Goal: Transaction & Acquisition: Purchase product/service

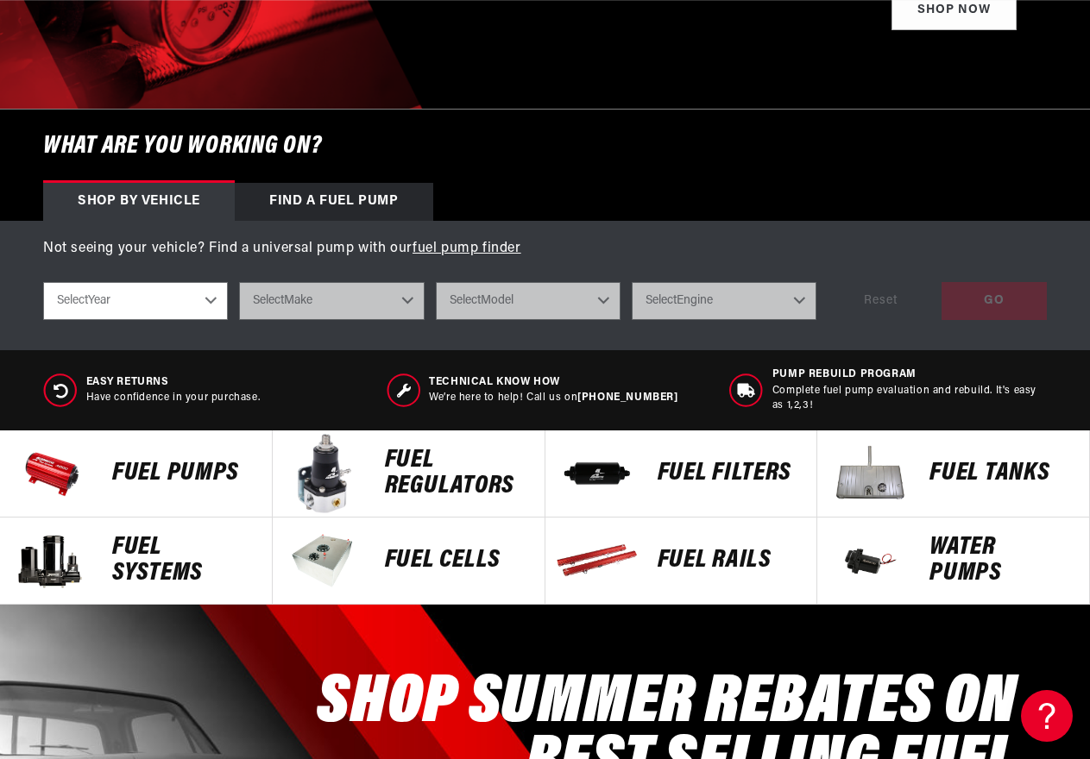
scroll to position [0, 1869]
click at [423, 475] on p "FUEL REGULATORS" at bounding box center [456, 474] width 142 height 52
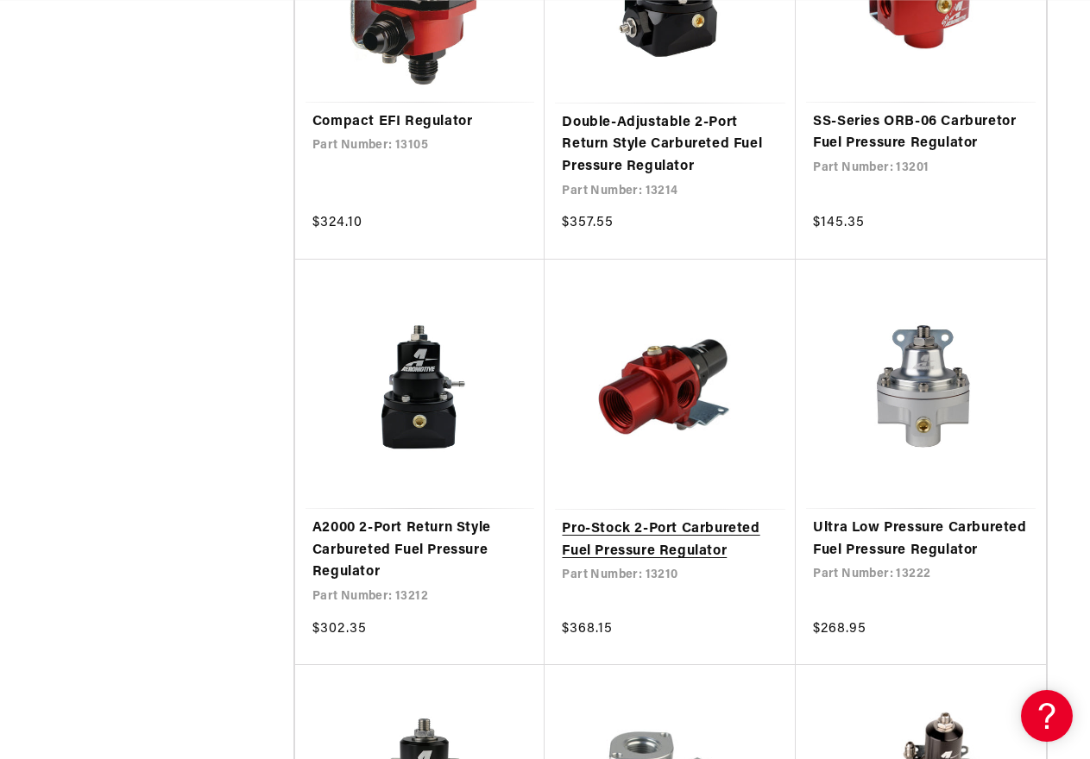
scroll to position [0, 935]
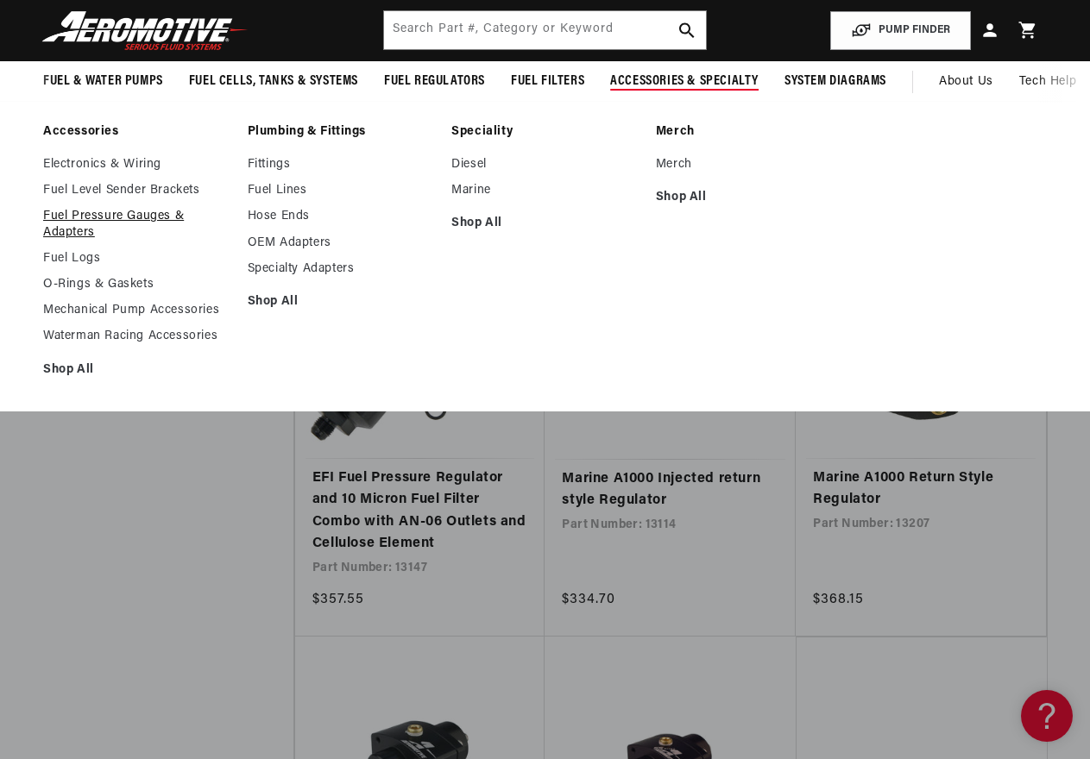
click at [167, 218] on link "Fuel Pressure Gauges & Adapters" at bounding box center [136, 224] width 187 height 31
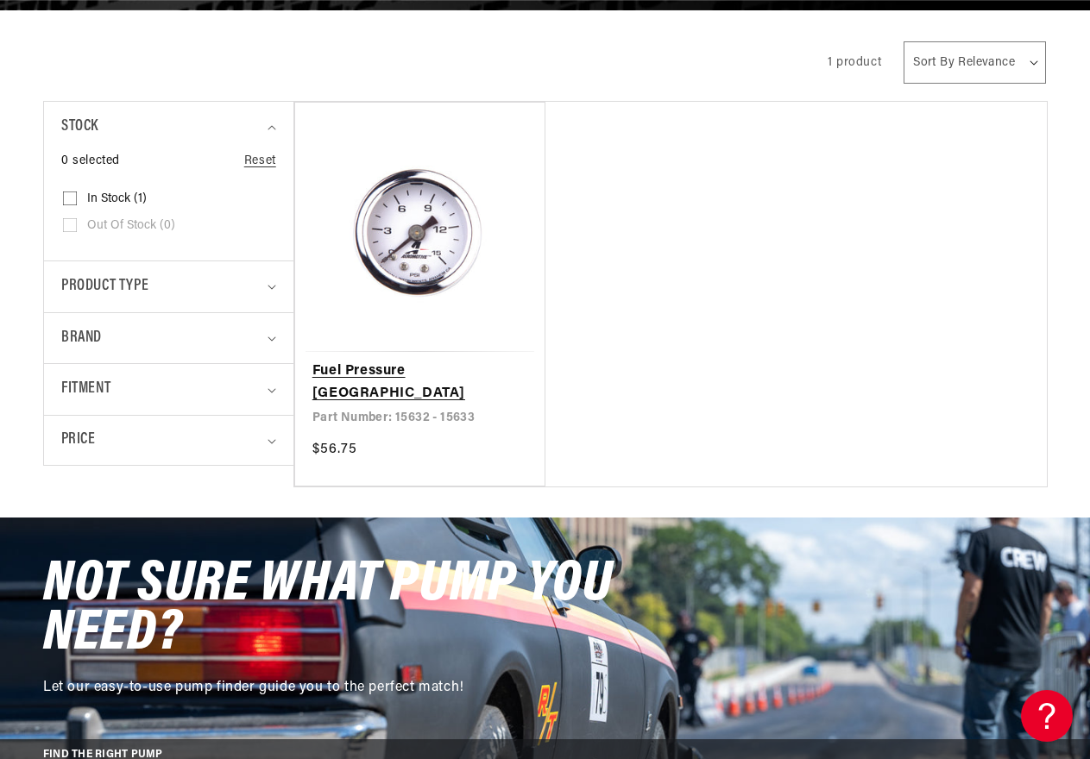
scroll to position [0, 2804]
click at [411, 361] on link "Fuel Pressure [GEOGRAPHIC_DATA]" at bounding box center [420, 383] width 216 height 44
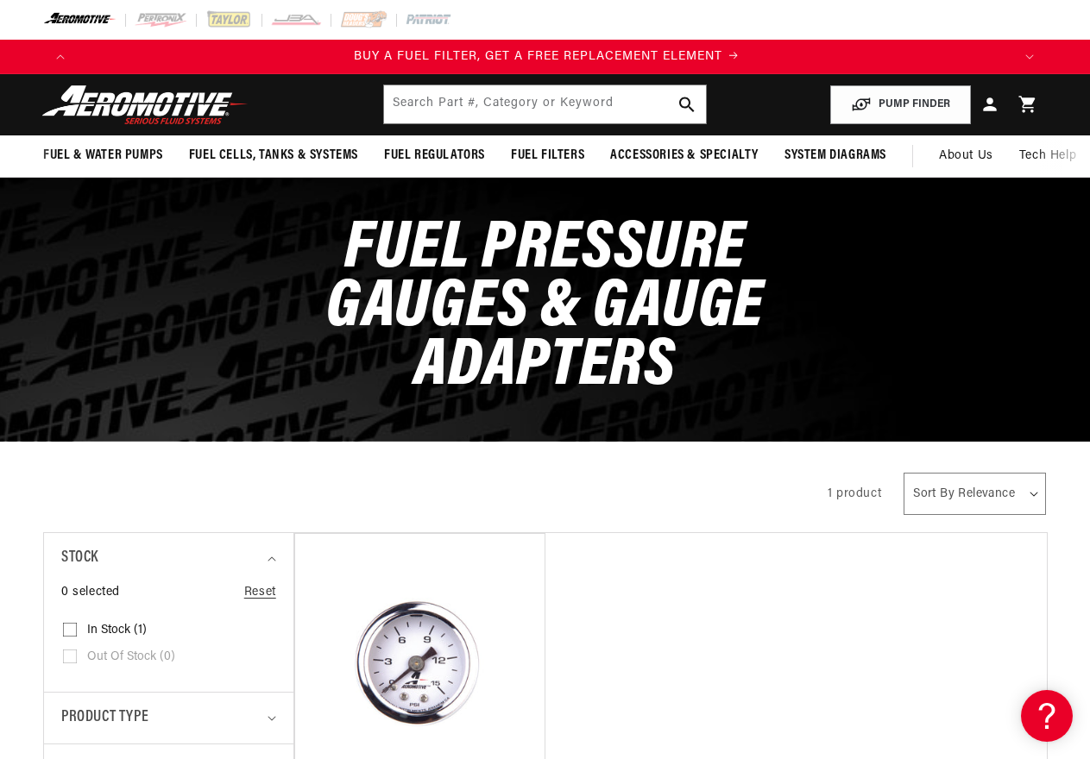
scroll to position [0, 935]
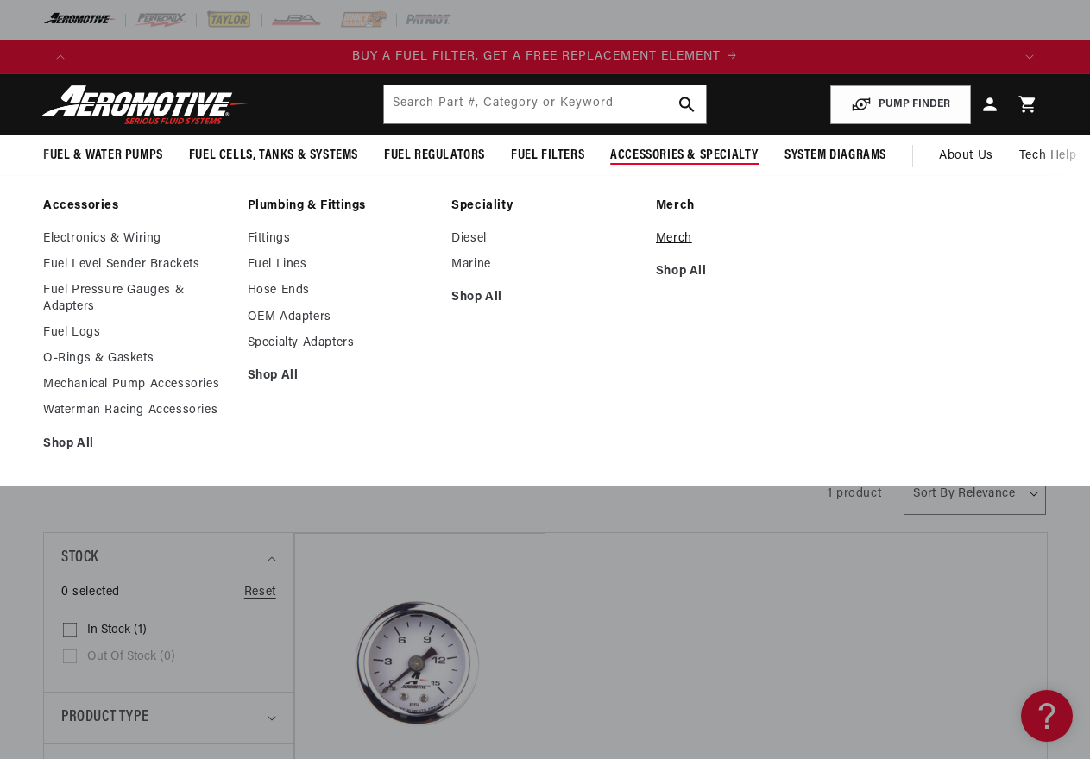
click at [673, 236] on link "Merch" at bounding box center [749, 239] width 187 height 16
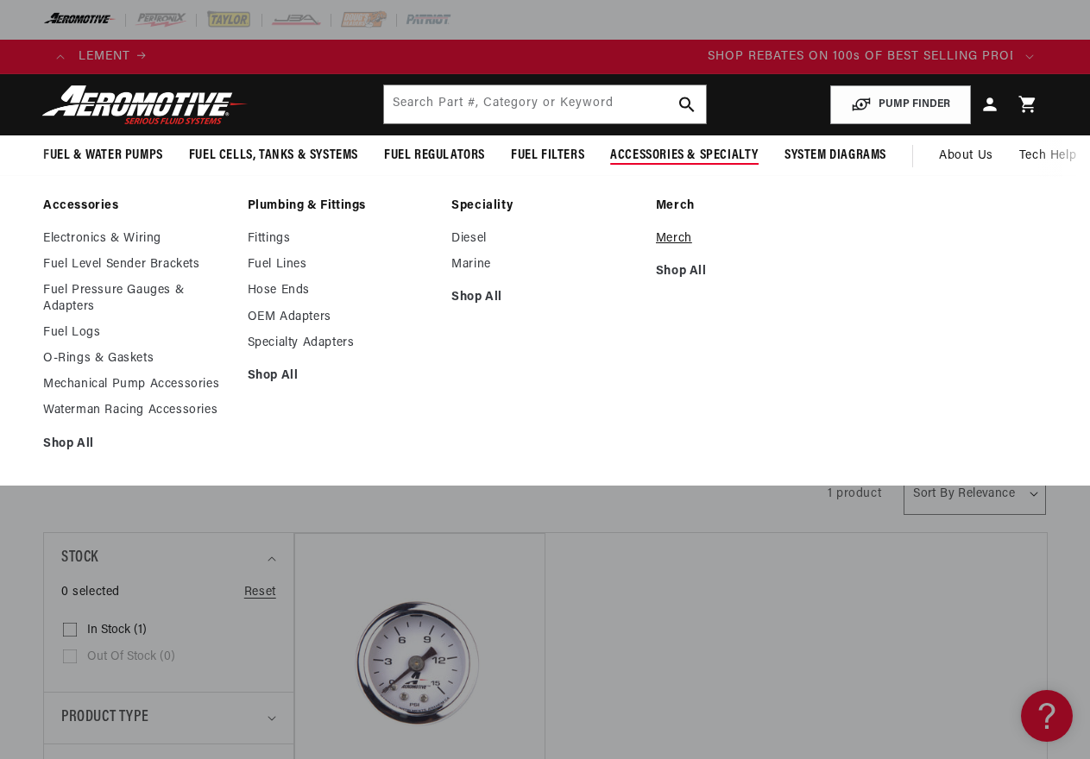
scroll to position [0, 1785]
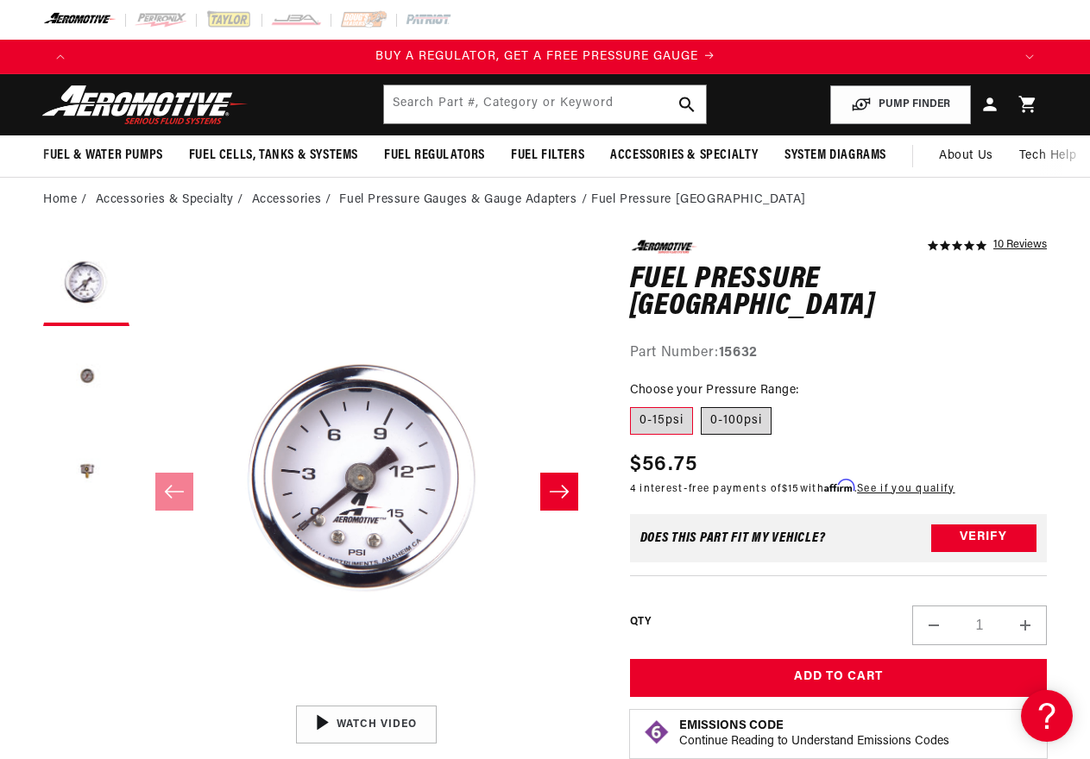
click at [731, 407] on label "0-100psi" at bounding box center [736, 421] width 71 height 28
click at [702, 404] on input "0-100psi" at bounding box center [702, 404] width 1 height 1
radio input "true"
click at [641, 407] on label "0-15psi" at bounding box center [661, 421] width 63 height 28
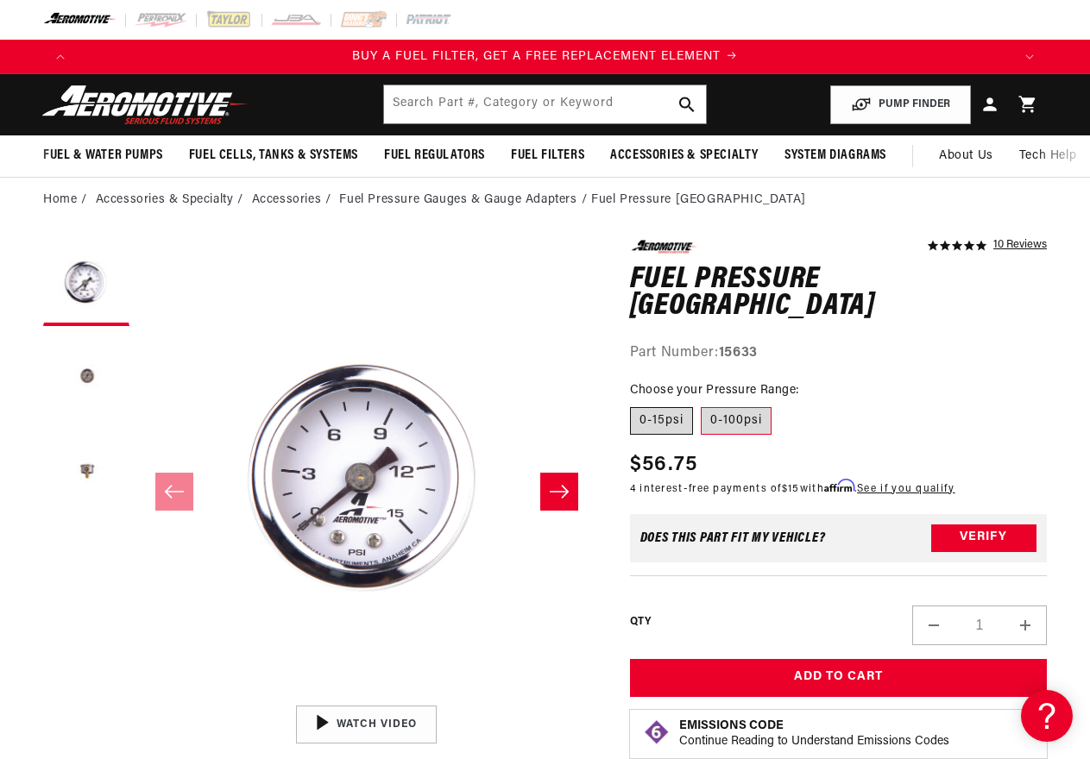
click at [635, 404] on input "0-15psi" at bounding box center [634, 404] width 1 height 1
radio input "true"
click at [81, 369] on button "Load image 2 in gallery view" at bounding box center [86, 378] width 86 height 86
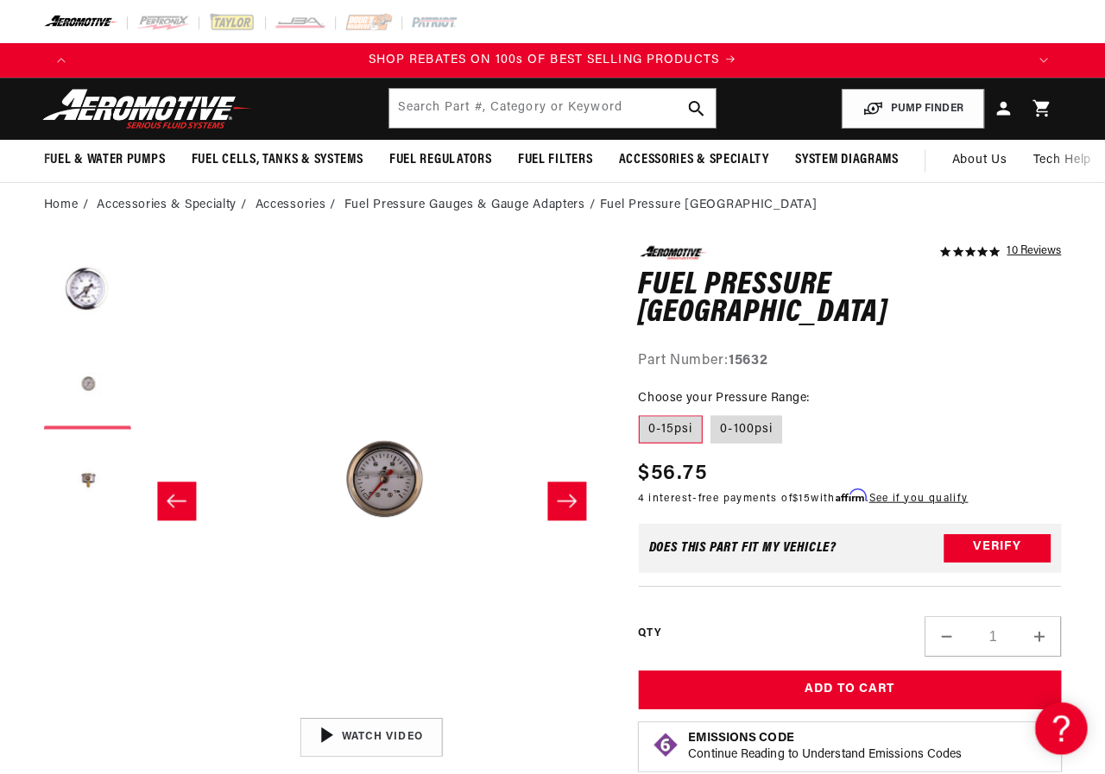
scroll to position [0, 457]
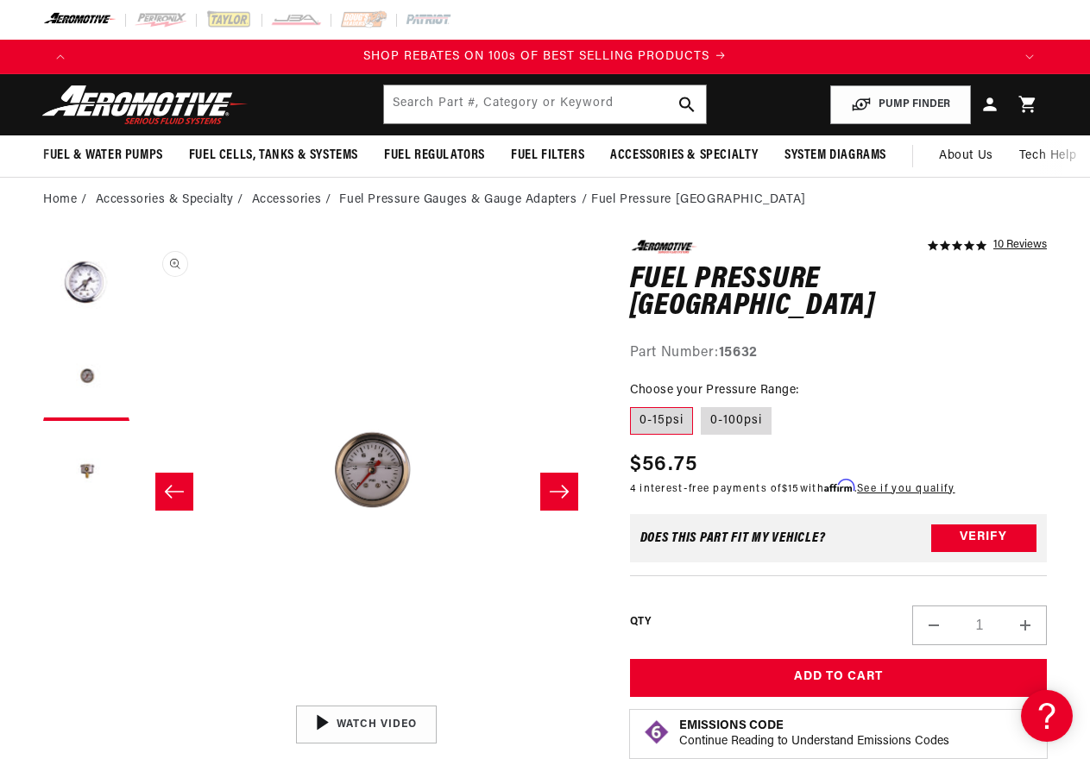
click at [139, 697] on button "Open media 2 in modal" at bounding box center [139, 697] width 0 height 0
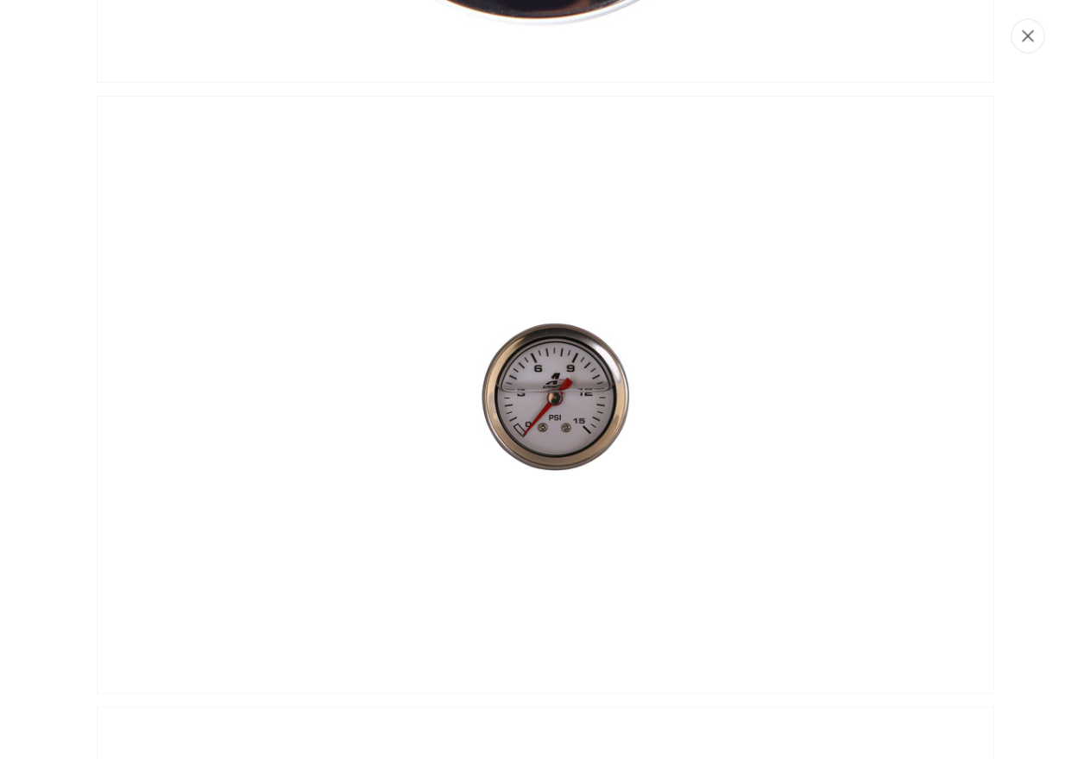
scroll to position [0, 2848]
click at [1040, 42] on icon "Close" at bounding box center [1044, 36] width 12 height 13
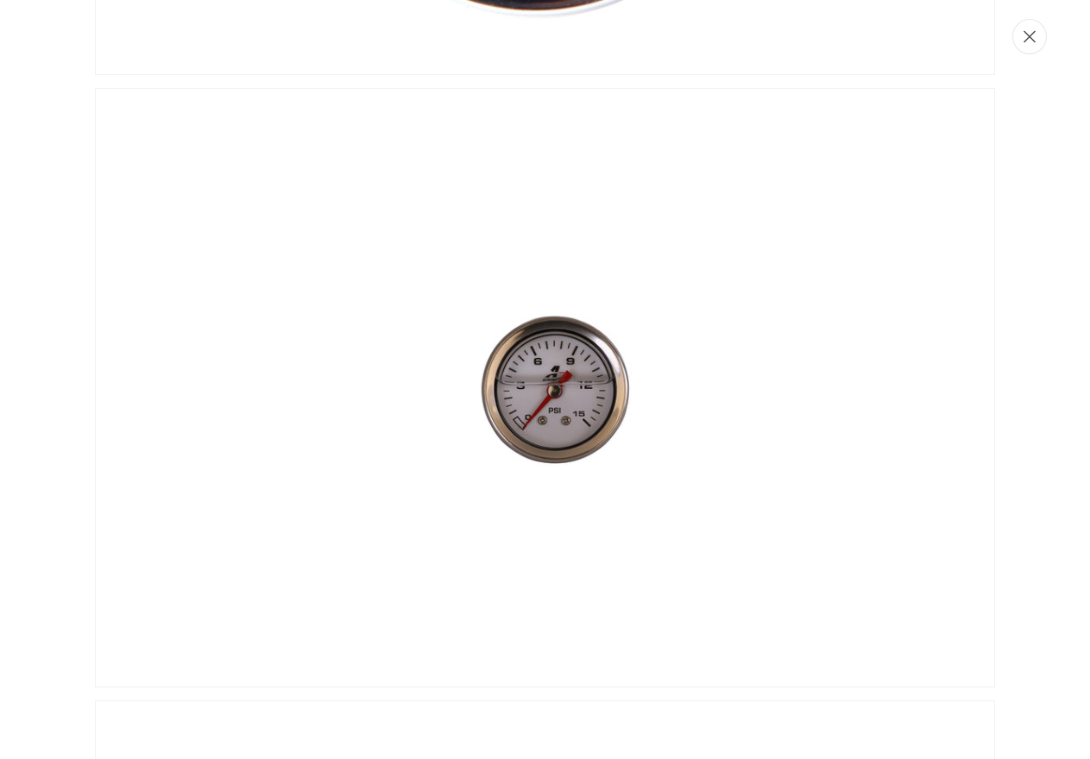
scroll to position [0, 2804]
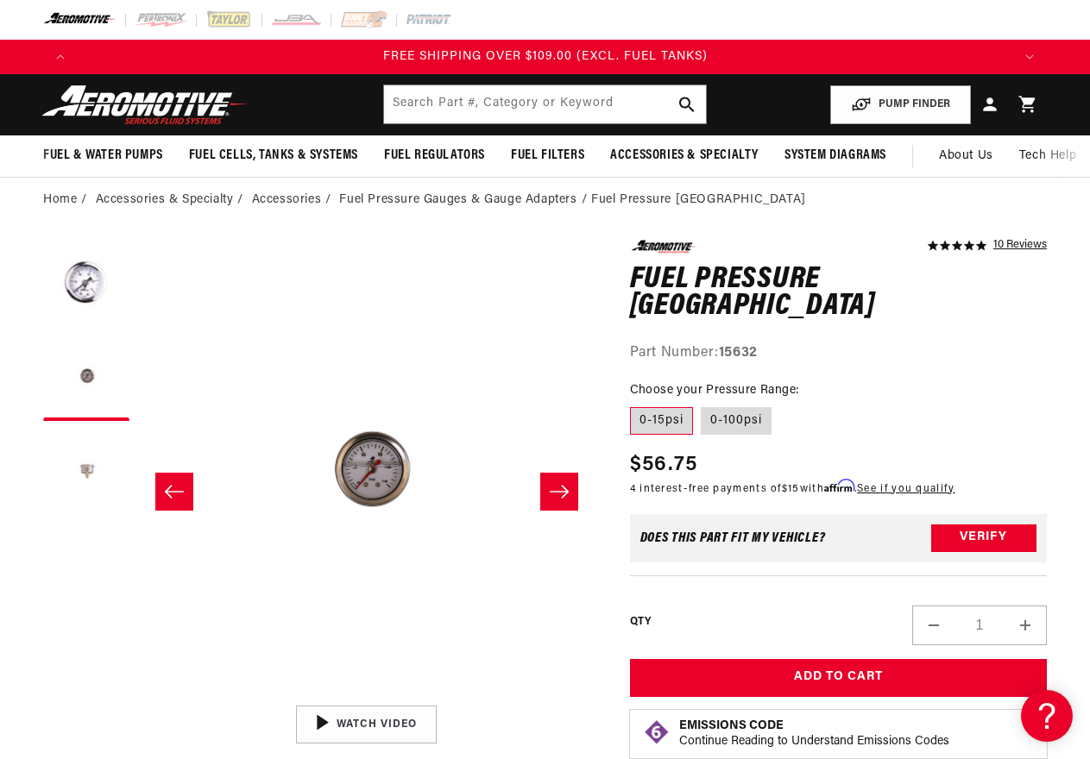
click at [90, 466] on button "Load image 3 in gallery view" at bounding box center [86, 473] width 86 height 86
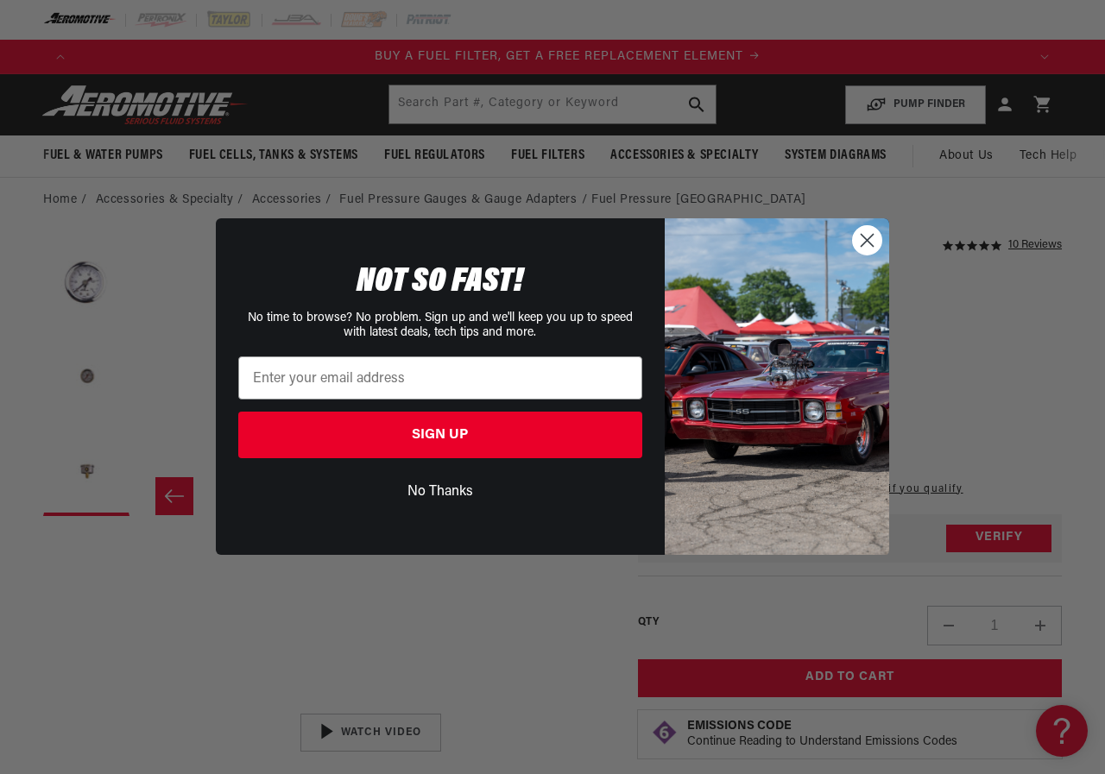
scroll to position [0, 949]
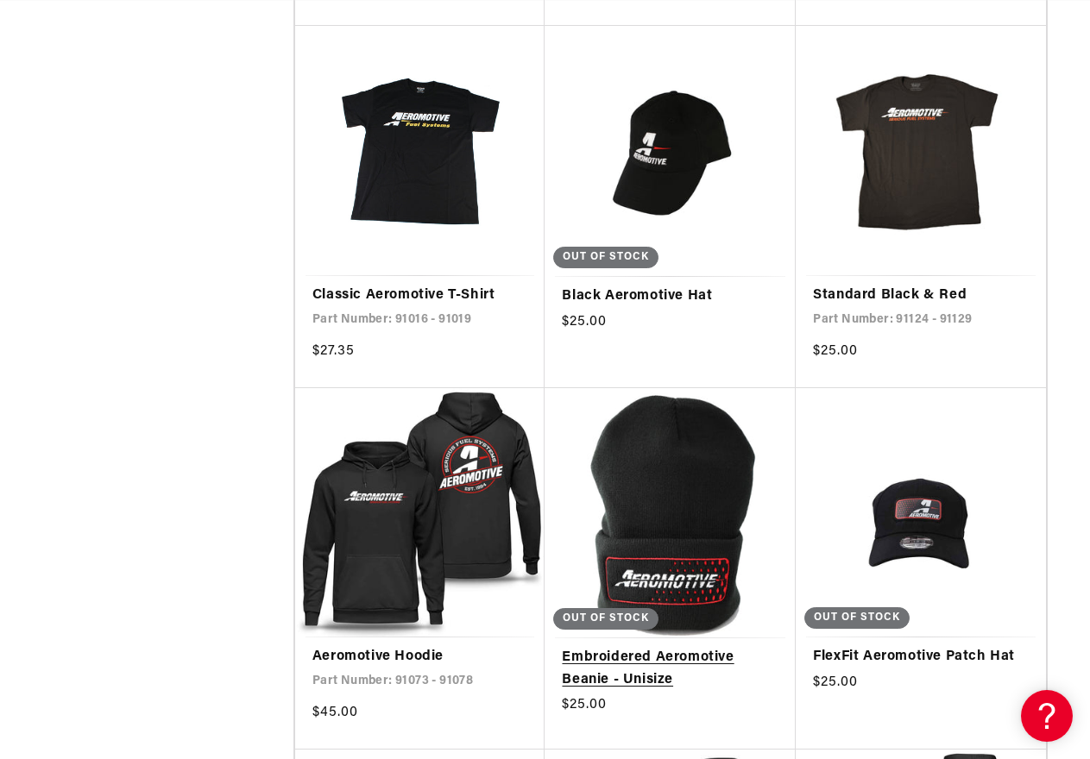
scroll to position [0, 1869]
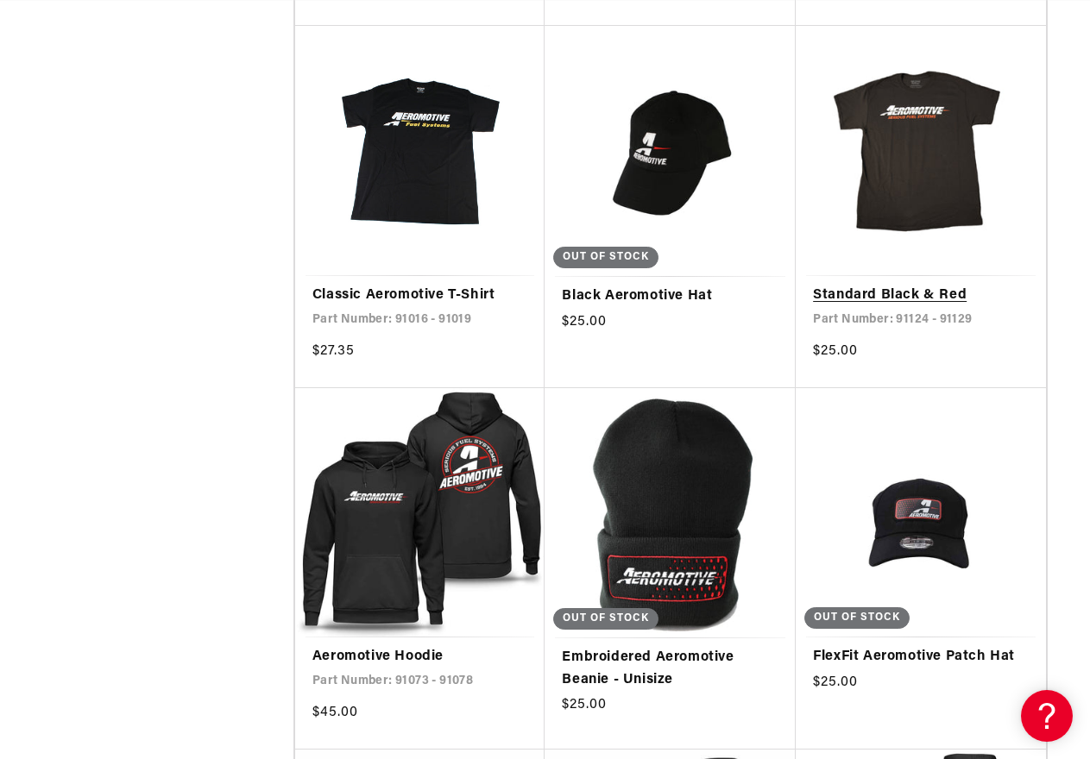
click at [906, 285] on link "Standard Black & Red" at bounding box center [921, 296] width 216 height 22
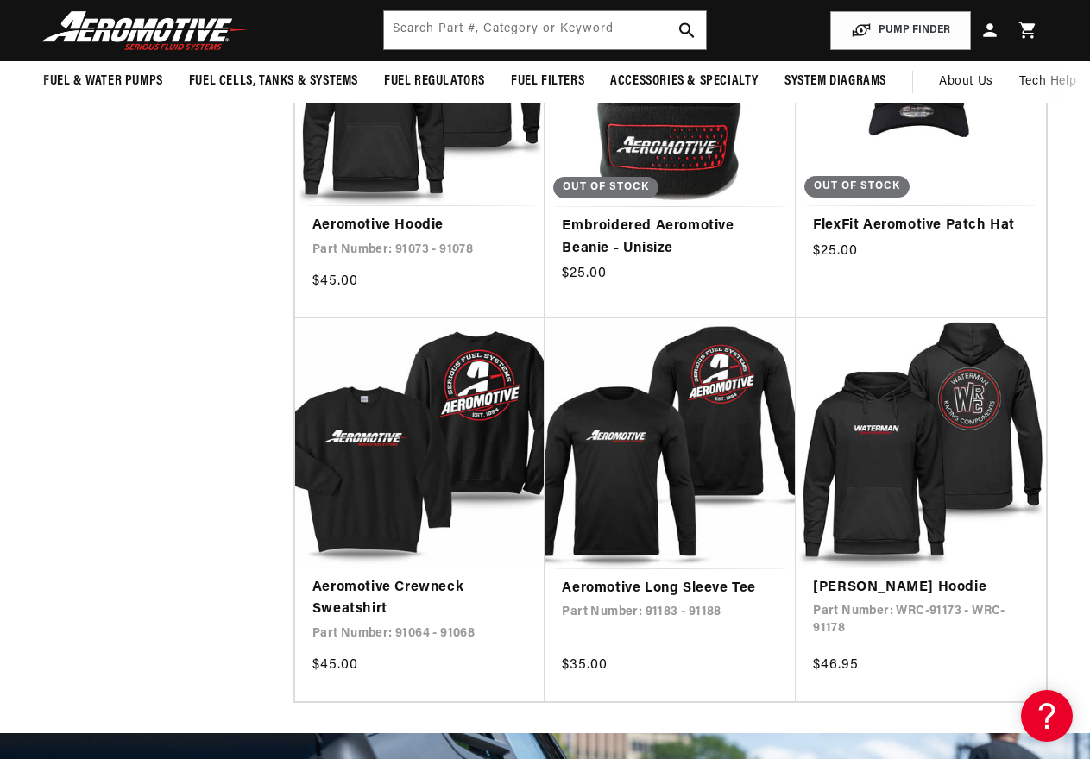
scroll to position [0, 935]
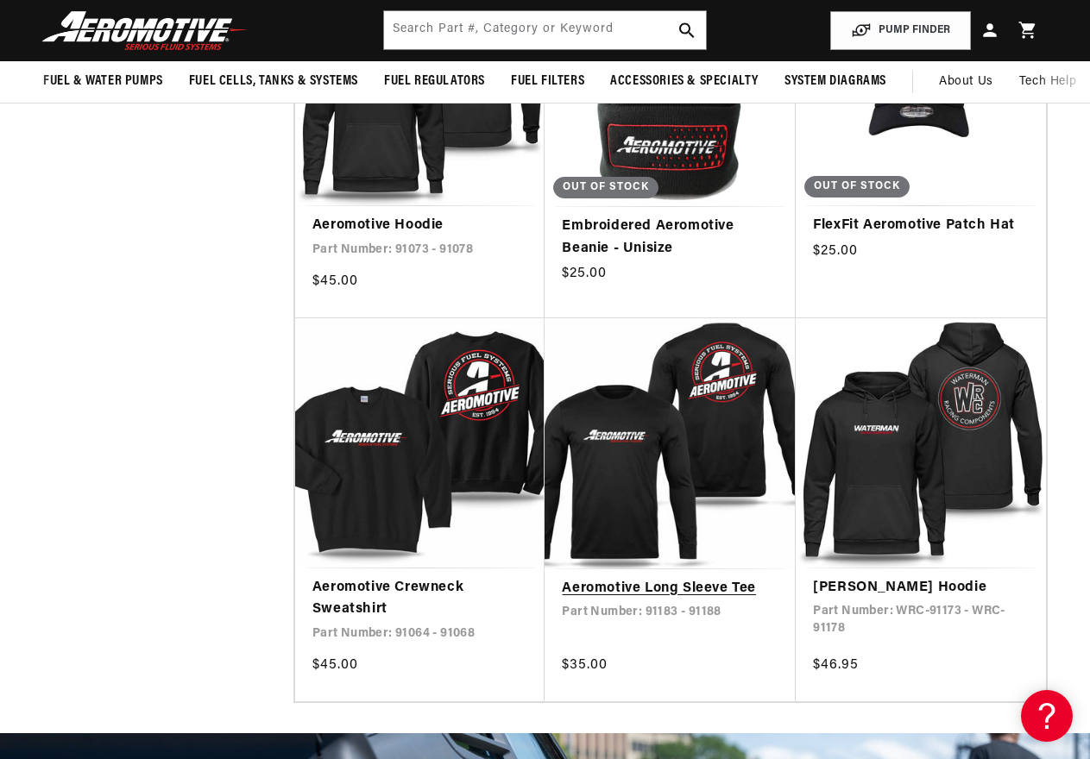
click at [619, 578] on link "Aeromotive Long Sleeve Tee" at bounding box center [670, 589] width 217 height 22
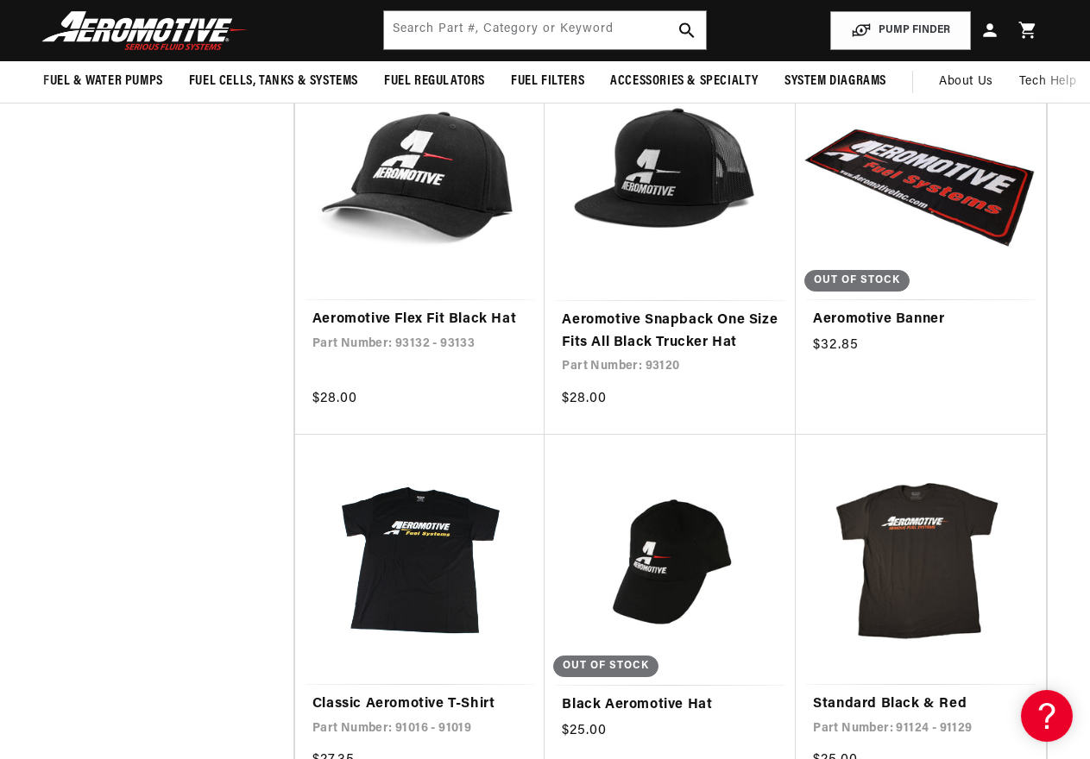
scroll to position [777, 0]
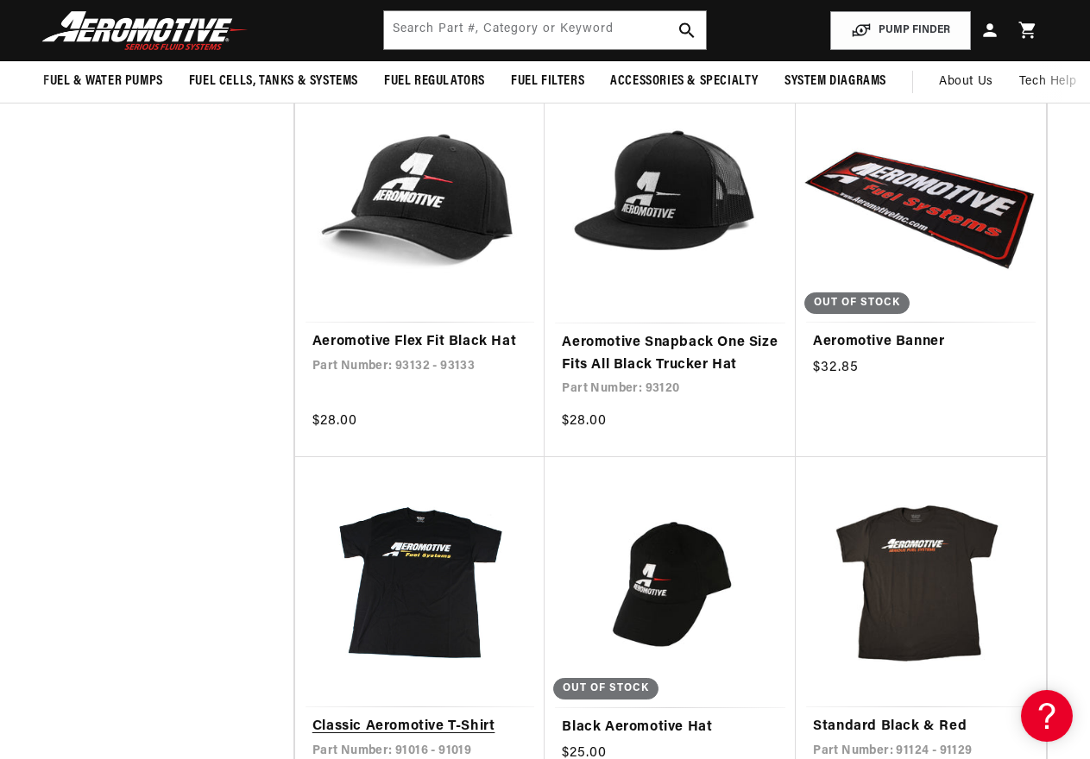
click at [462, 716] on link "Classic Aeromotive T-Shirt" at bounding box center [420, 727] width 216 height 22
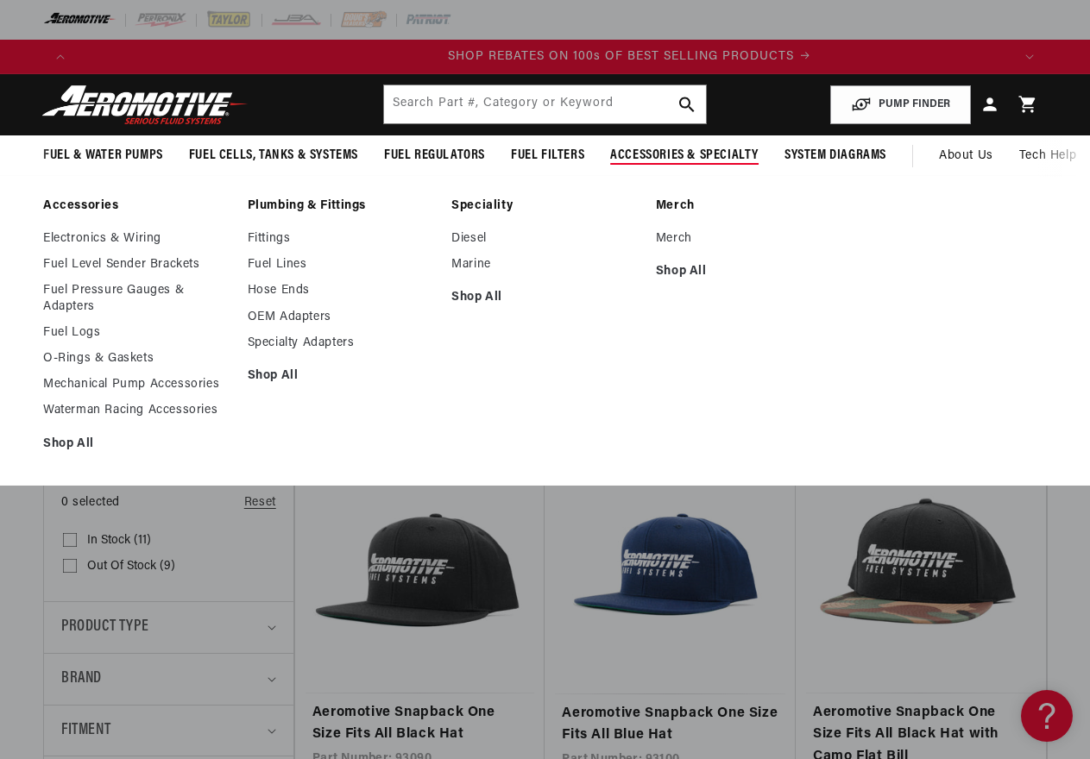
scroll to position [0, 1869]
click at [268, 261] on link "Fuel Lines" at bounding box center [341, 265] width 187 height 16
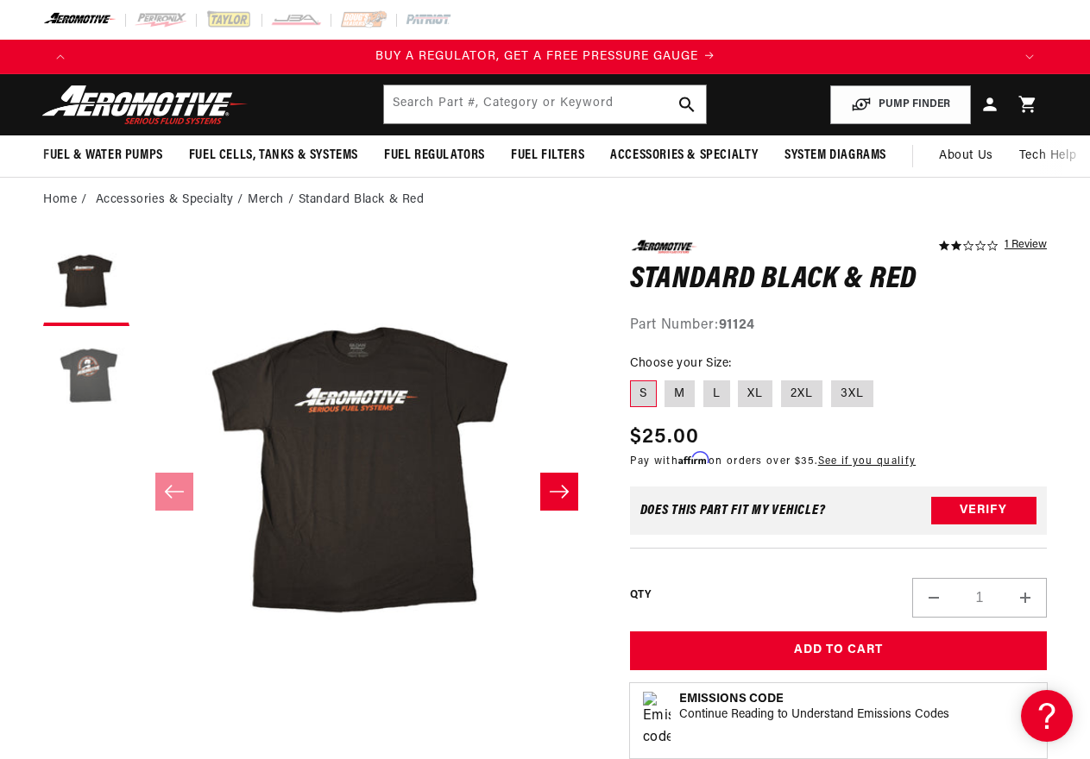
click at [84, 384] on button "Load image 2 in gallery view" at bounding box center [86, 378] width 86 height 86
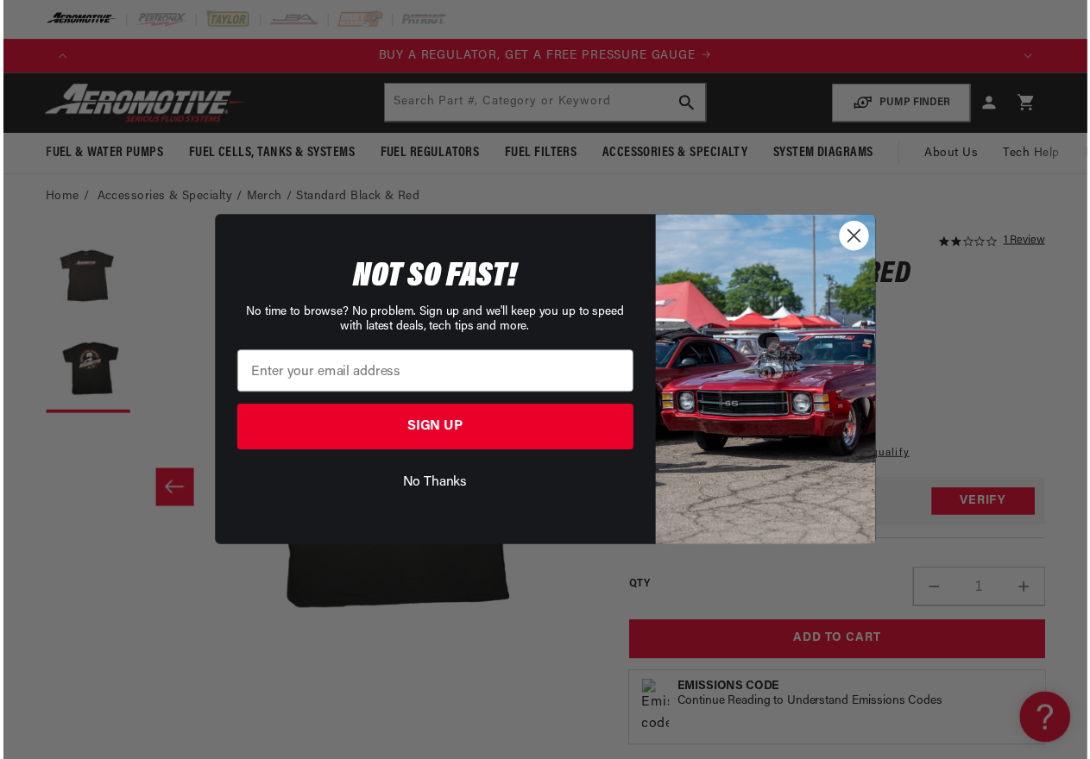
scroll to position [0, 465]
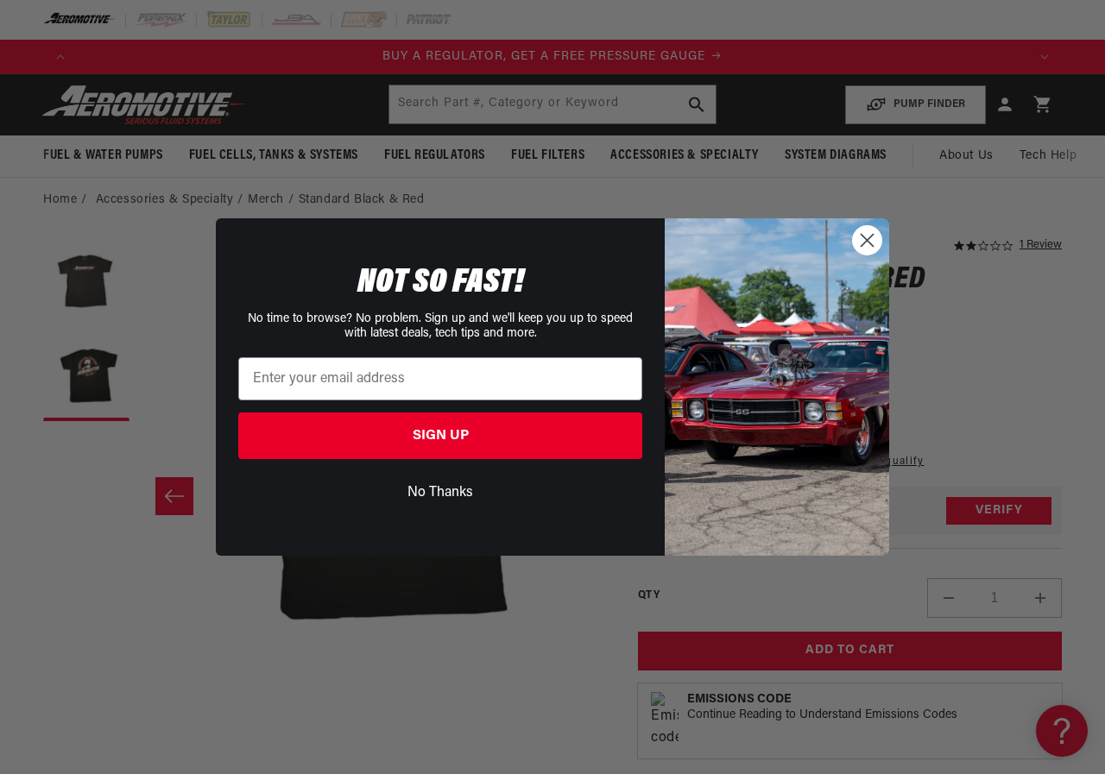
click at [433, 479] on button "No Thanks" at bounding box center [440, 492] width 404 height 33
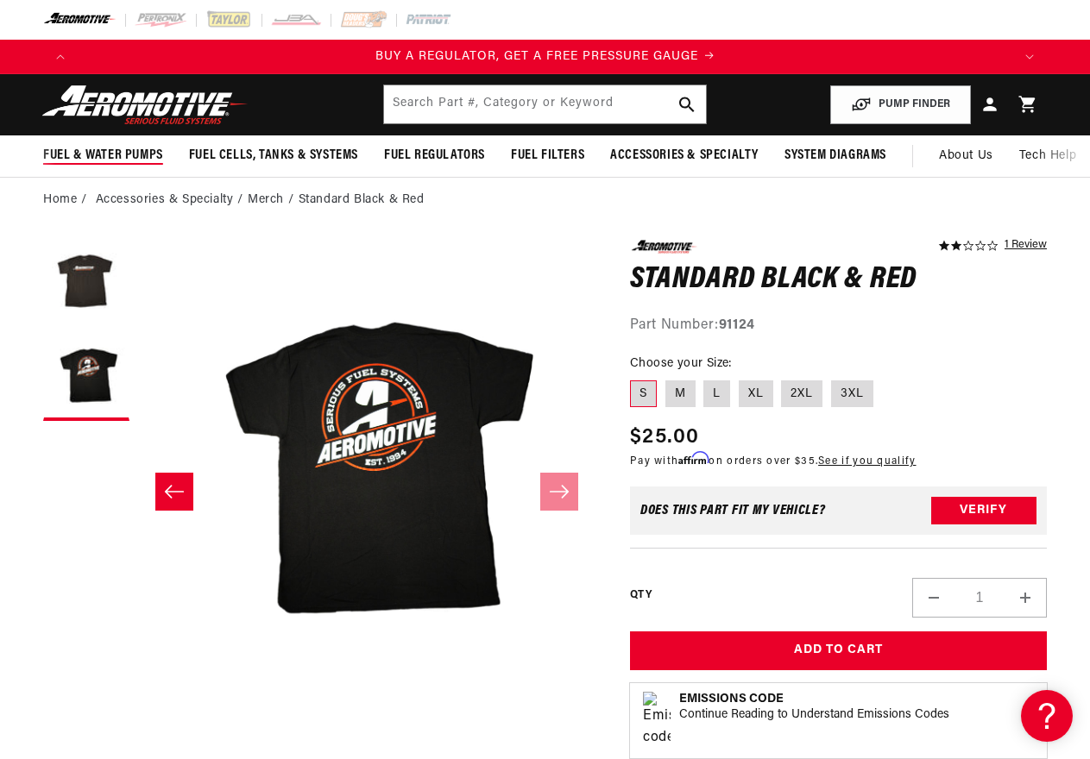
scroll to position [0, 457]
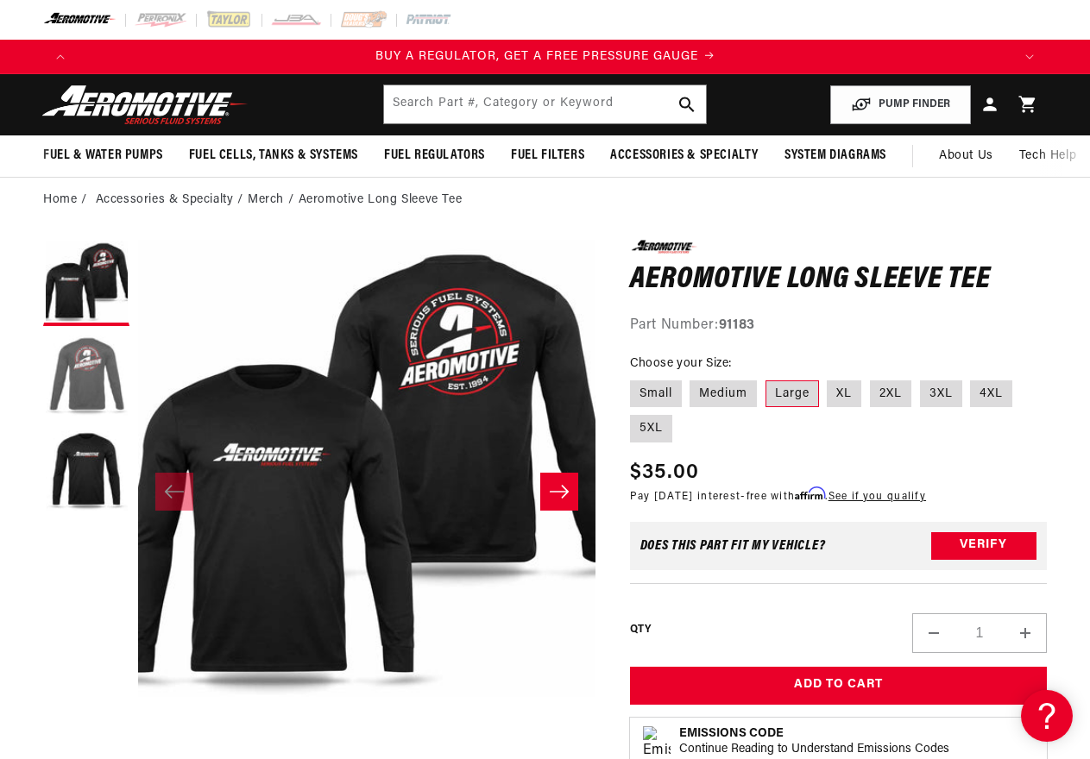
click at [93, 394] on button "Load image 2 in gallery view" at bounding box center [86, 378] width 86 height 86
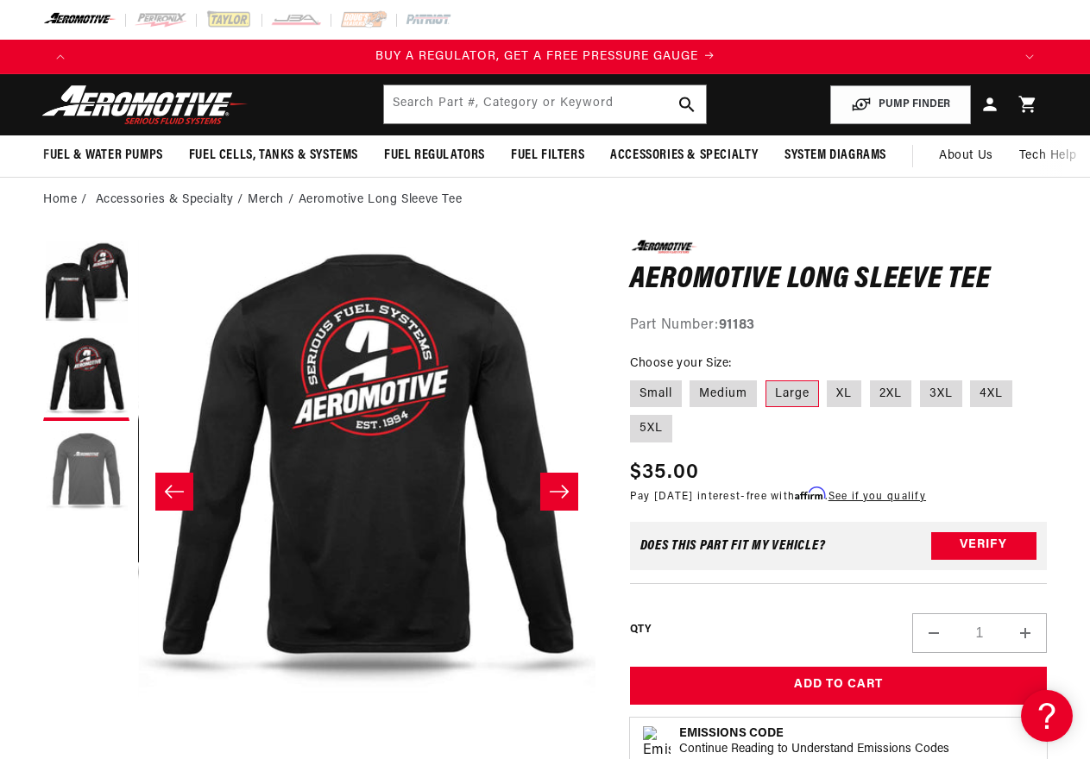
click at [87, 481] on button "Load image 3 in gallery view" at bounding box center [86, 473] width 86 height 86
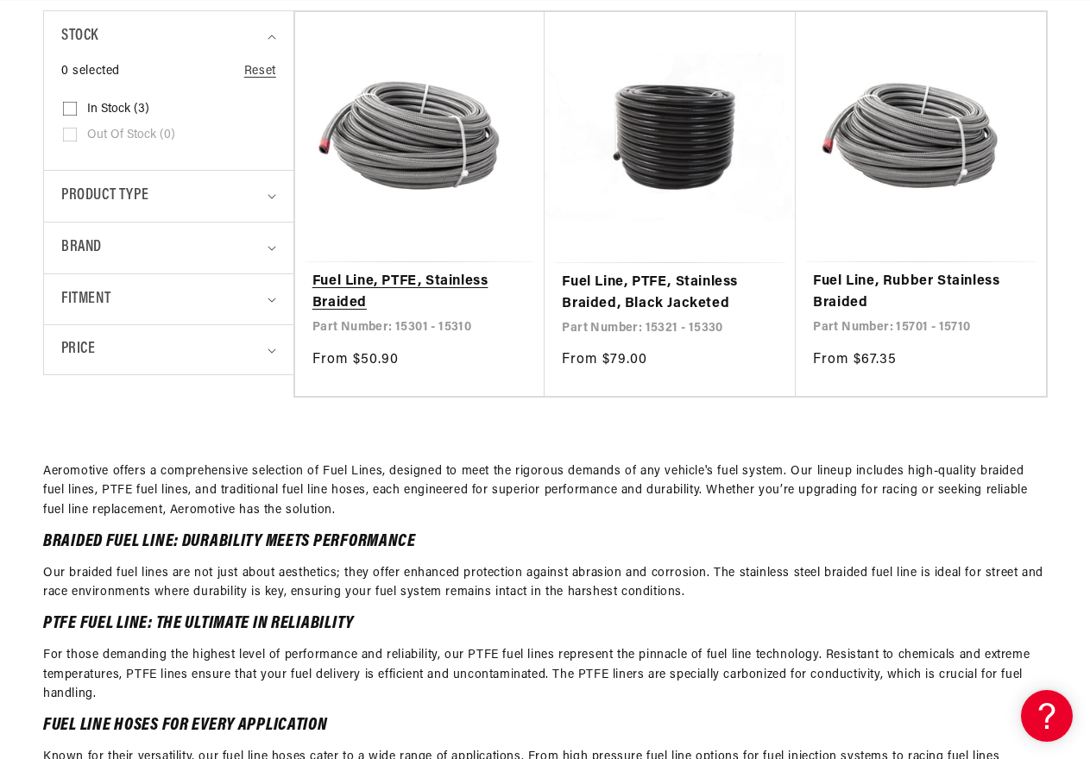
scroll to position [0, 935]
click at [406, 278] on link "Fuel Line, PTFE, Stainless Braided" at bounding box center [420, 293] width 216 height 44
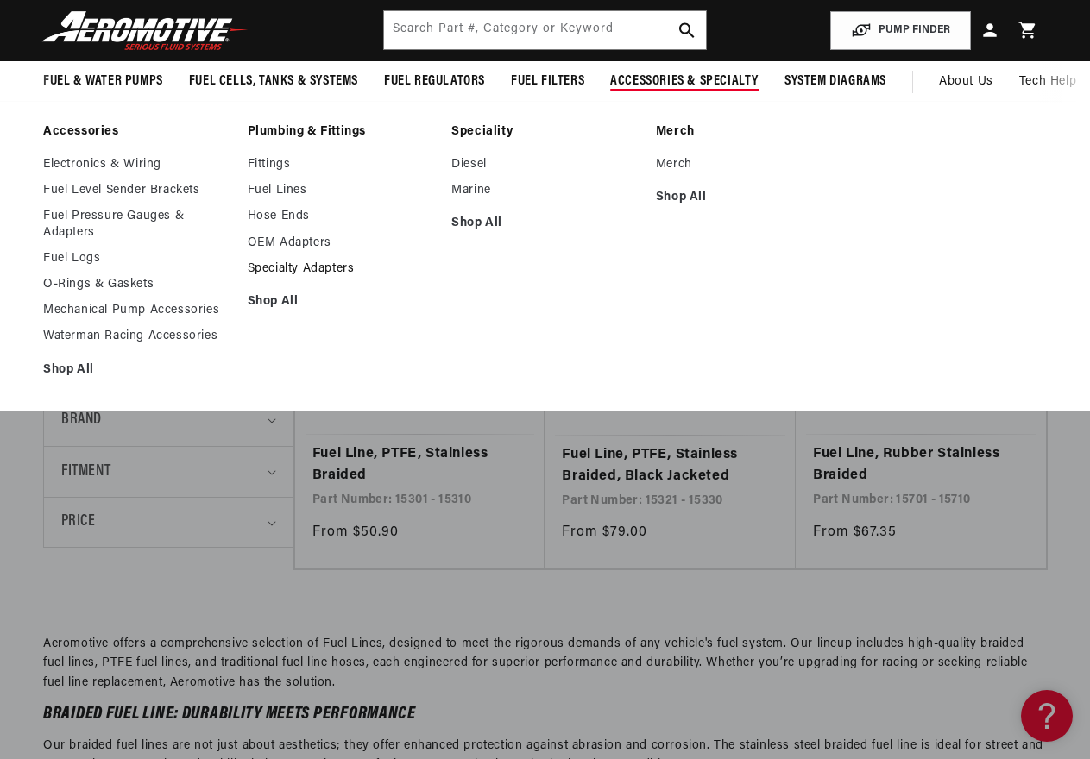
scroll to position [0, 1869]
click at [82, 263] on link "Fuel Logs" at bounding box center [136, 259] width 187 height 16
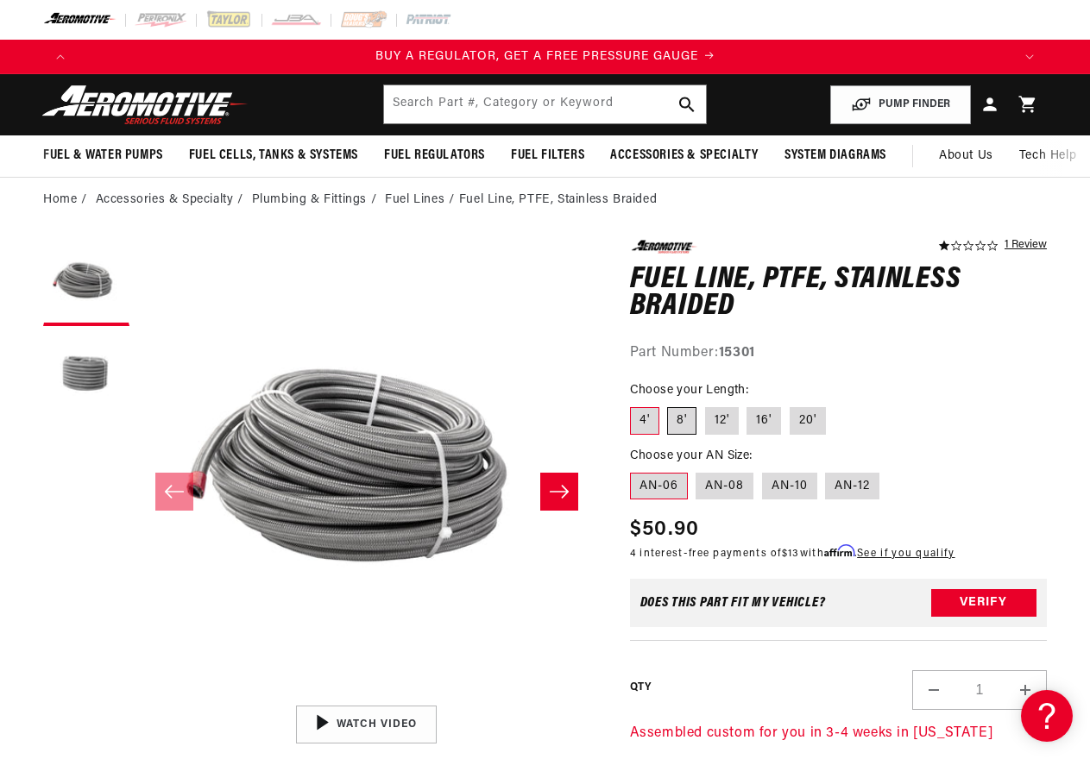
click at [687, 417] on label "8'" at bounding box center [681, 421] width 29 height 28
click at [669, 405] on input "8'" at bounding box center [668, 404] width 1 height 1
radio input "true"
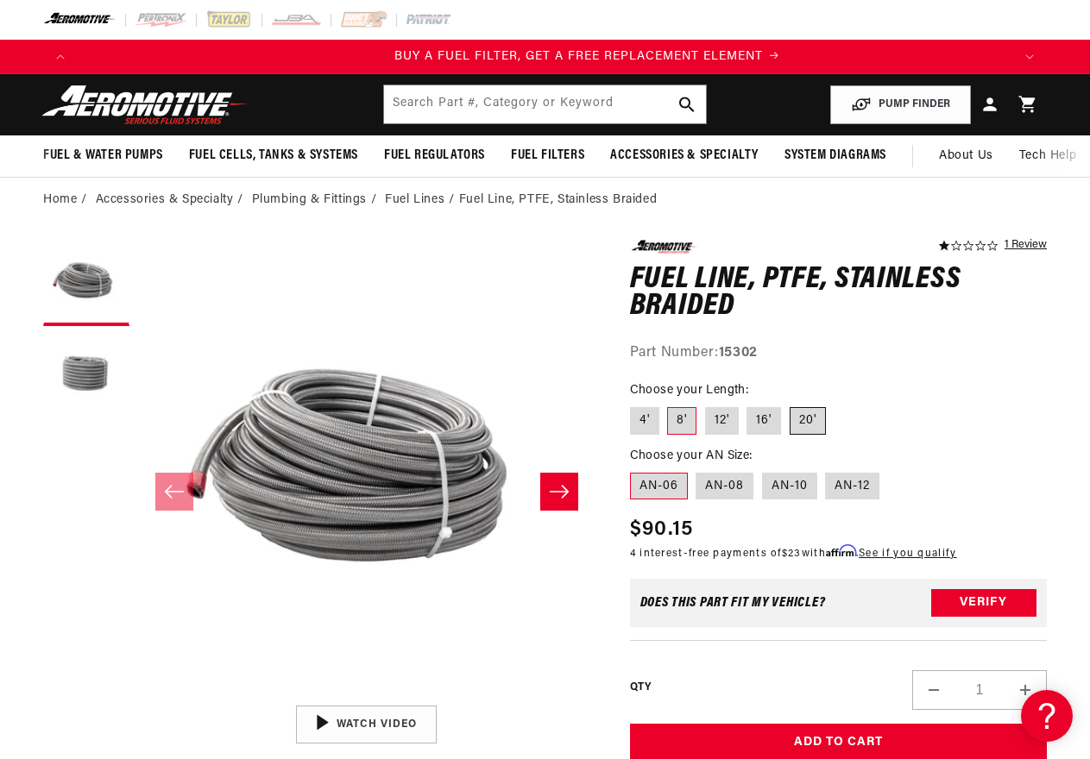
scroll to position [0, 935]
click at [815, 418] on label "20'" at bounding box center [808, 421] width 36 height 28
click at [790, 405] on input "20'" at bounding box center [790, 404] width 1 height 1
radio input "true"
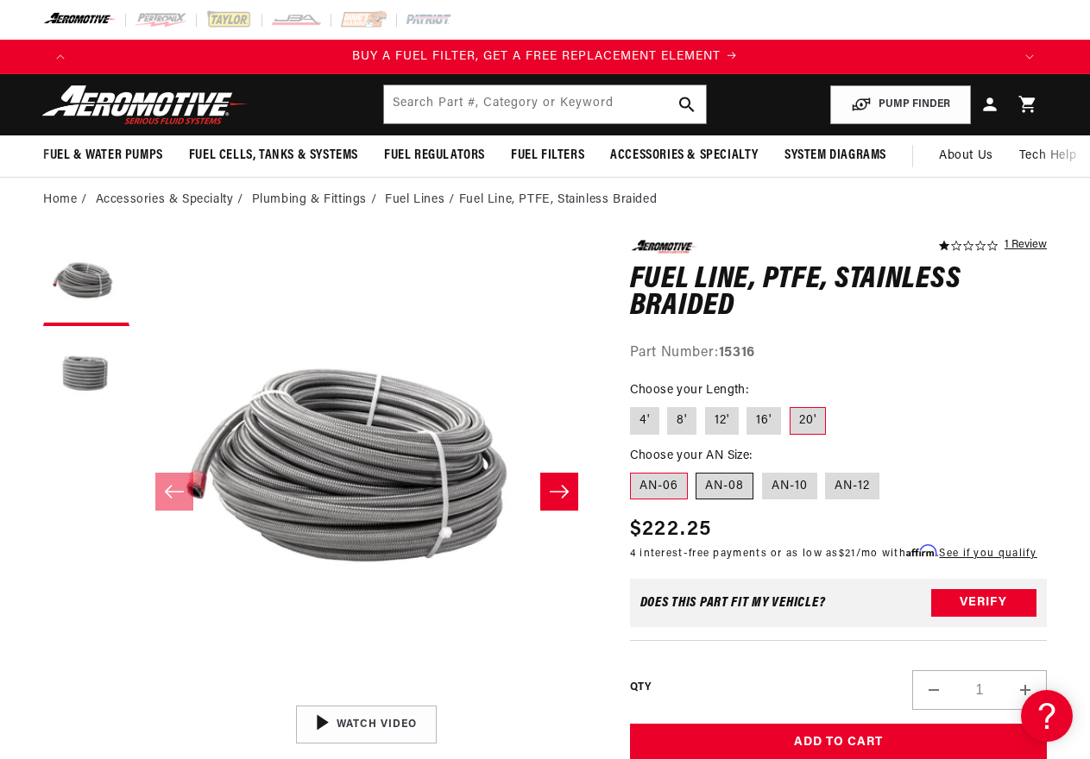
click at [726, 490] on label "AN-08" at bounding box center [725, 487] width 58 height 28
click at [697, 470] on input "AN-08" at bounding box center [696, 469] width 1 height 1
radio input "true"
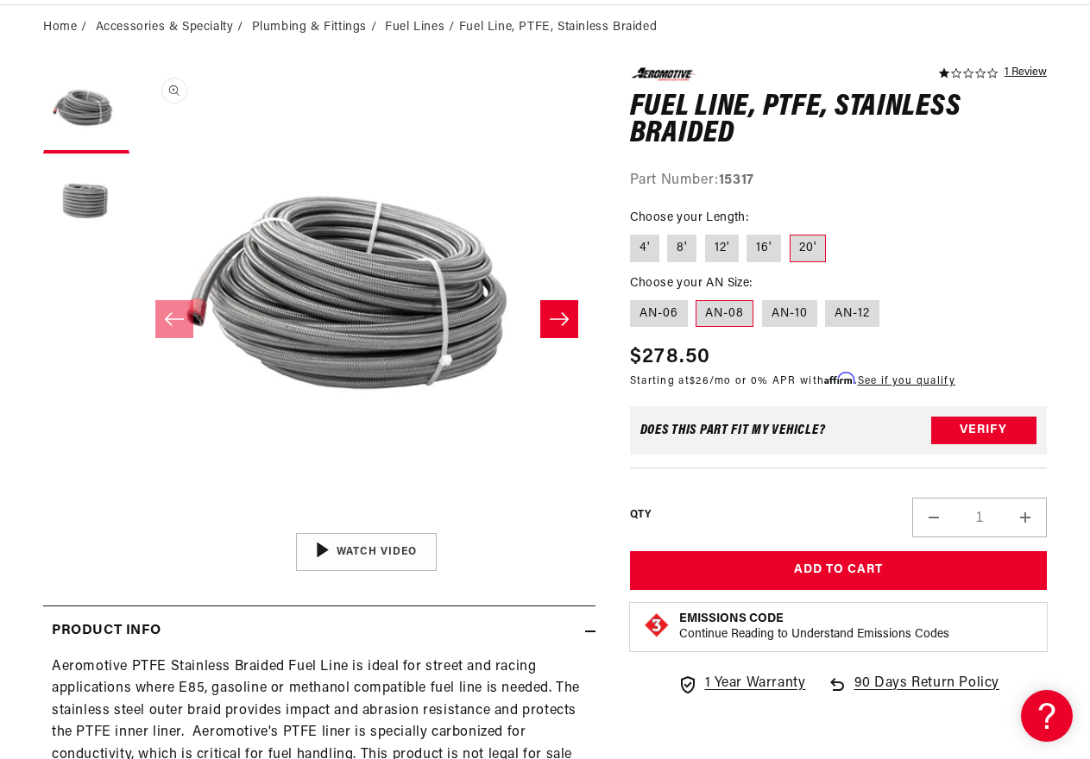
scroll to position [0, 1869]
click at [647, 252] on label "4'" at bounding box center [644, 249] width 29 height 28
click at [635, 232] on input "4'" at bounding box center [634, 231] width 1 height 1
radio input "true"
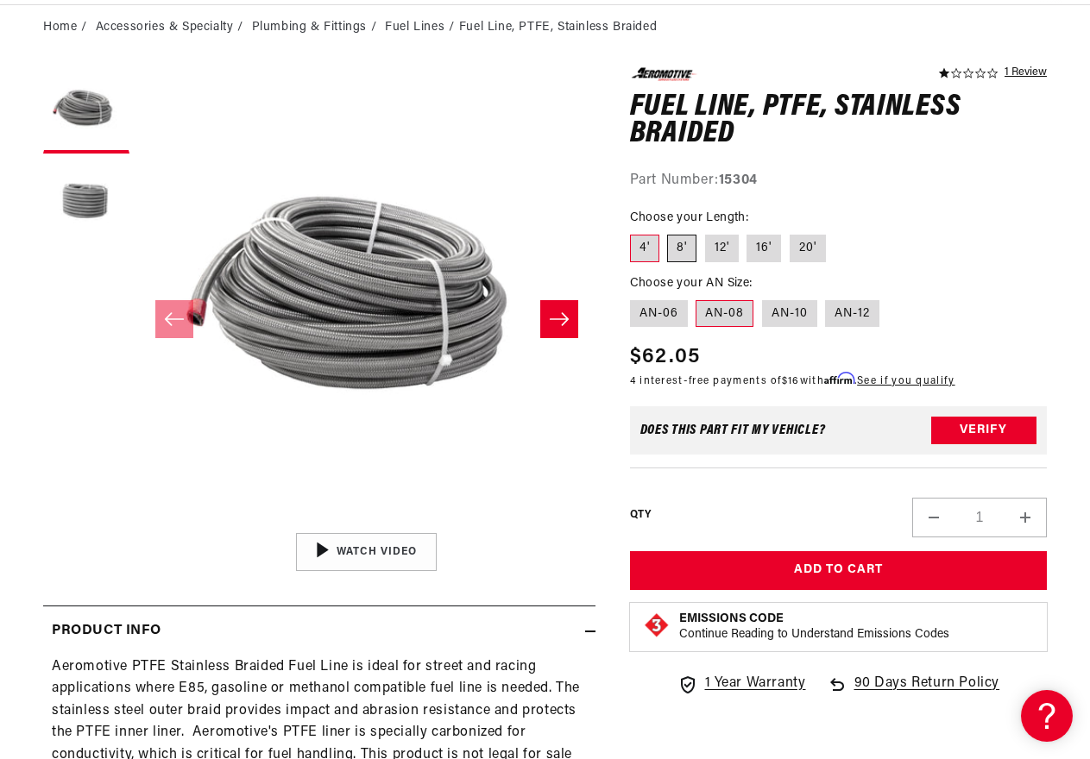
click at [683, 256] on label "8'" at bounding box center [681, 249] width 29 height 28
click at [669, 232] on input "8'" at bounding box center [668, 231] width 1 height 1
radio input "true"
click at [727, 255] on label "12'" at bounding box center [722, 249] width 34 height 28
click at [706, 232] on input "12'" at bounding box center [705, 231] width 1 height 1
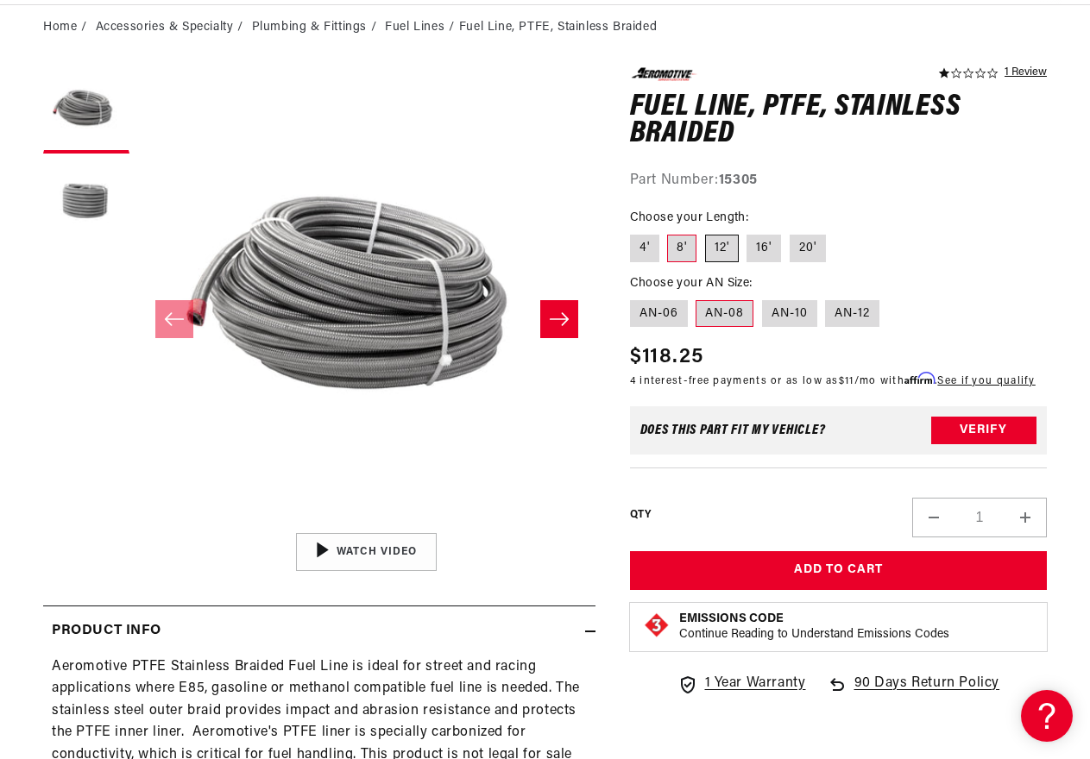
radio input "true"
click at [760, 252] on label "16'" at bounding box center [763, 249] width 35 height 28
click at [748, 232] on input "16'" at bounding box center [747, 231] width 1 height 1
radio input "true"
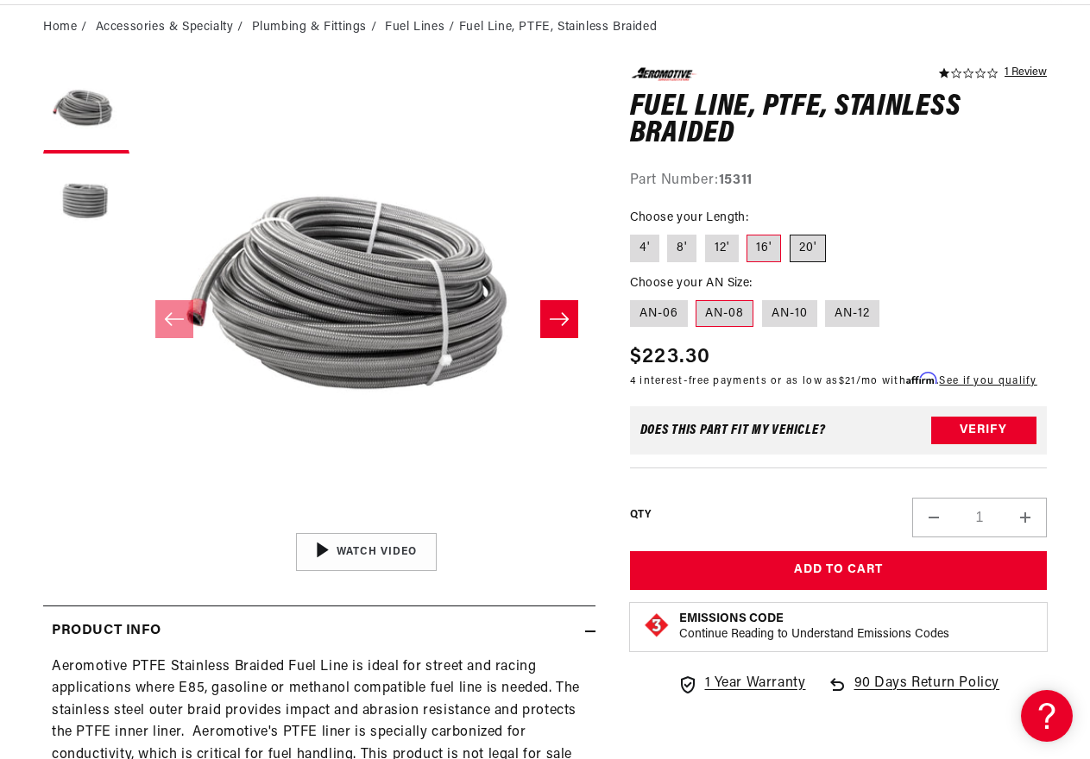
click at [807, 251] on label "20'" at bounding box center [808, 249] width 36 height 28
click at [790, 232] on input "20'" at bounding box center [790, 231] width 1 height 1
radio input "true"
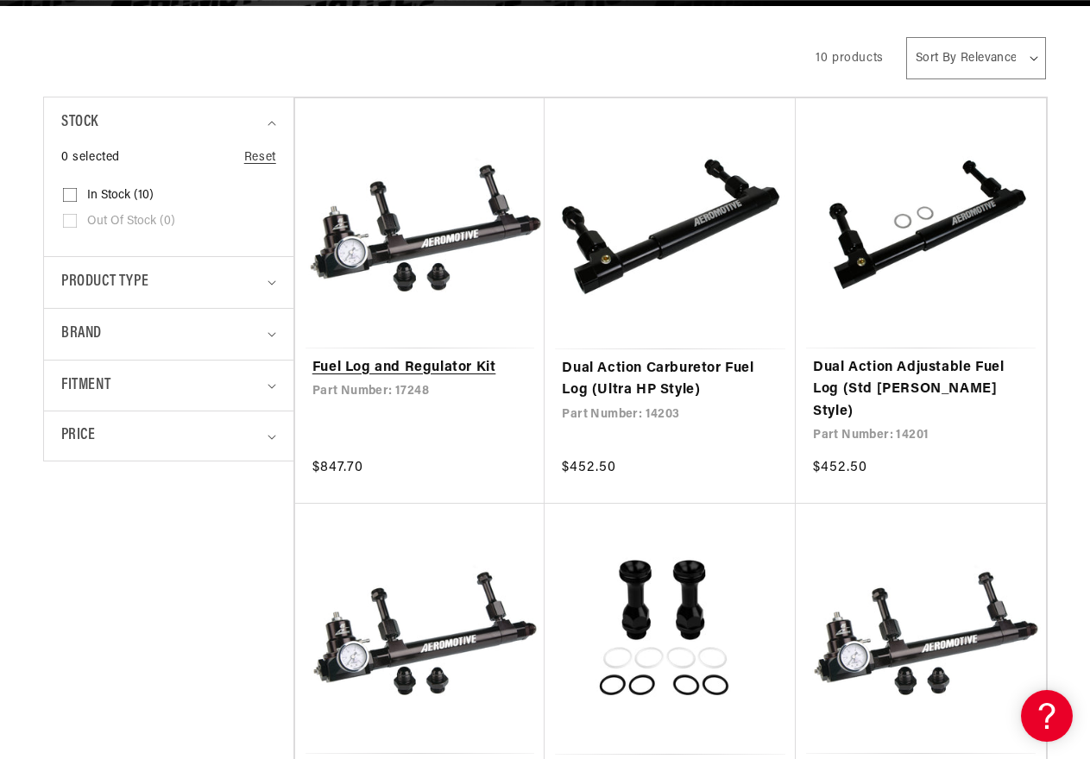
scroll to position [0, 935]
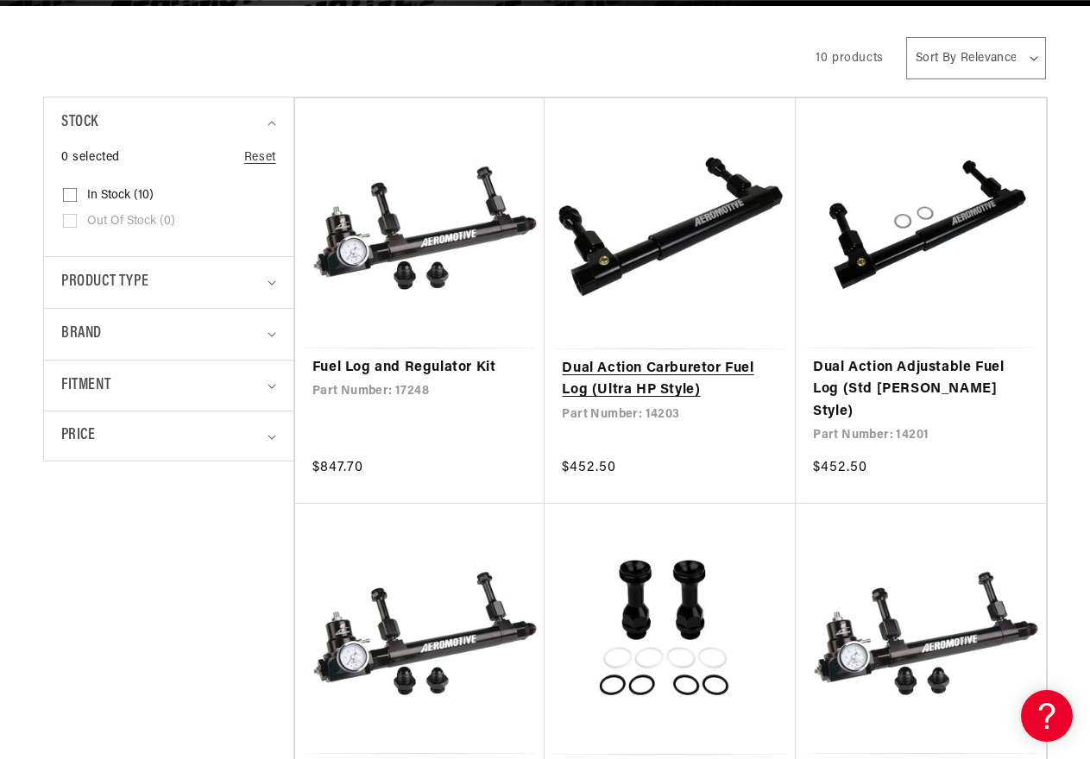
click at [599, 358] on link "Dual Action Carburetor Fuel Log (Ultra HP Style)" at bounding box center [670, 380] width 217 height 44
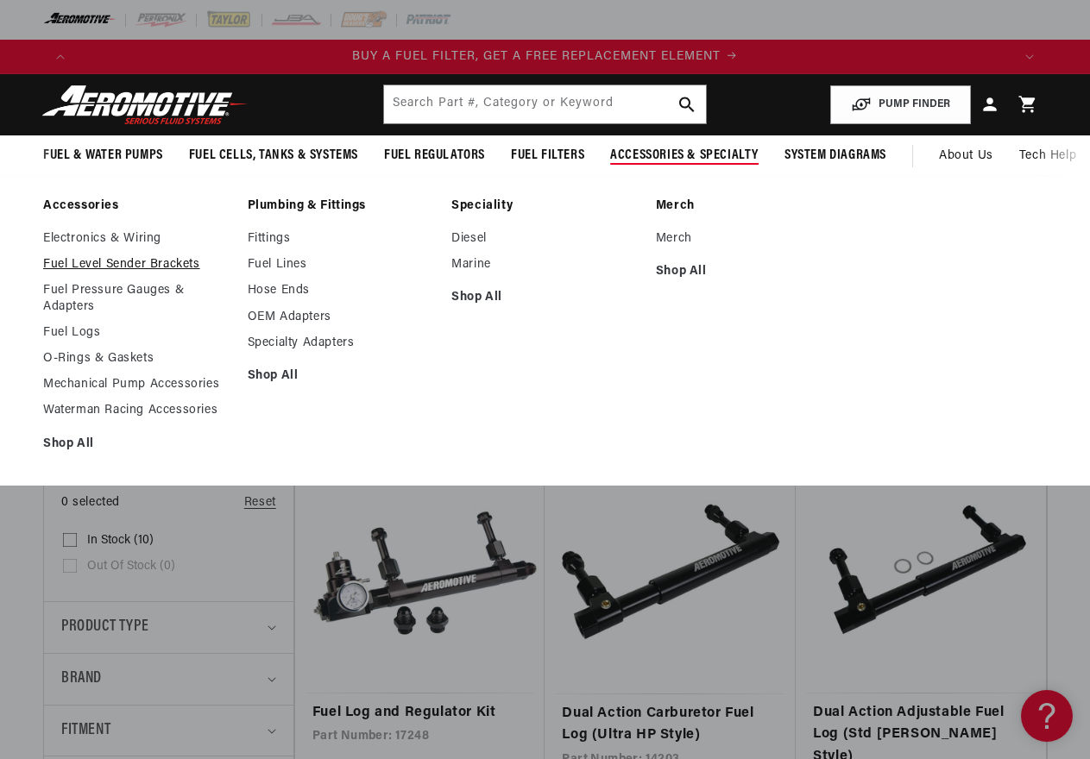
click at [145, 265] on link "Fuel Level Sender Brackets" at bounding box center [136, 265] width 187 height 16
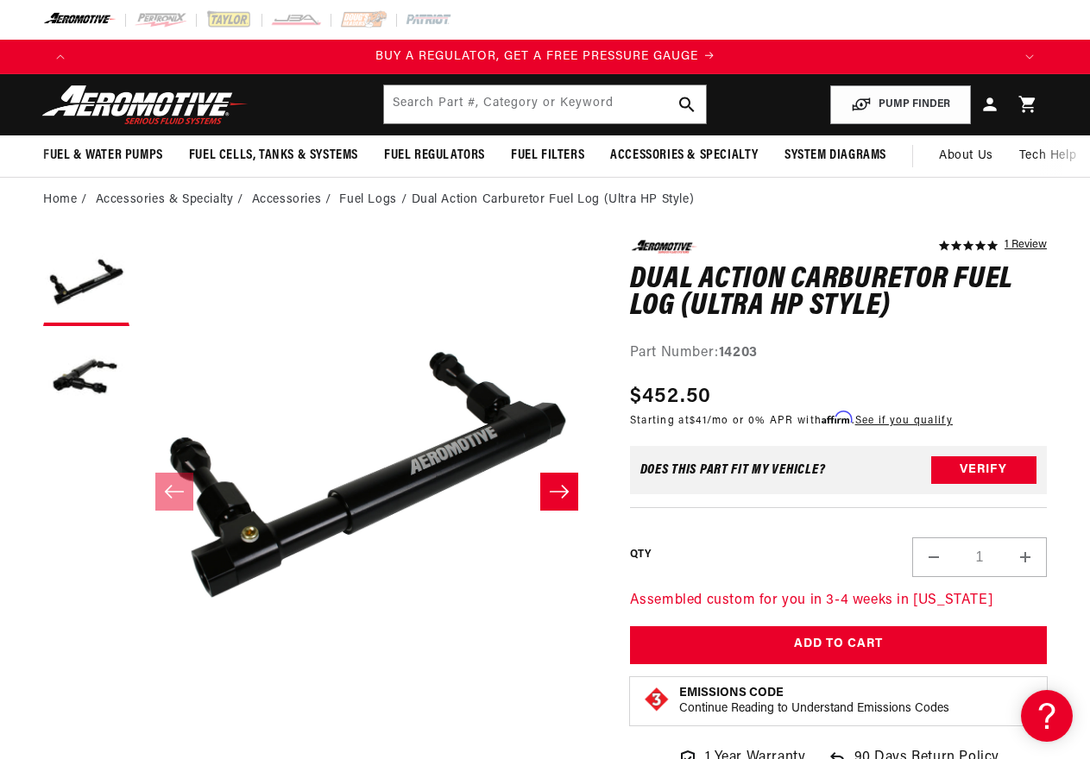
click at [567, 488] on icon "Slide right" at bounding box center [559, 491] width 21 height 17
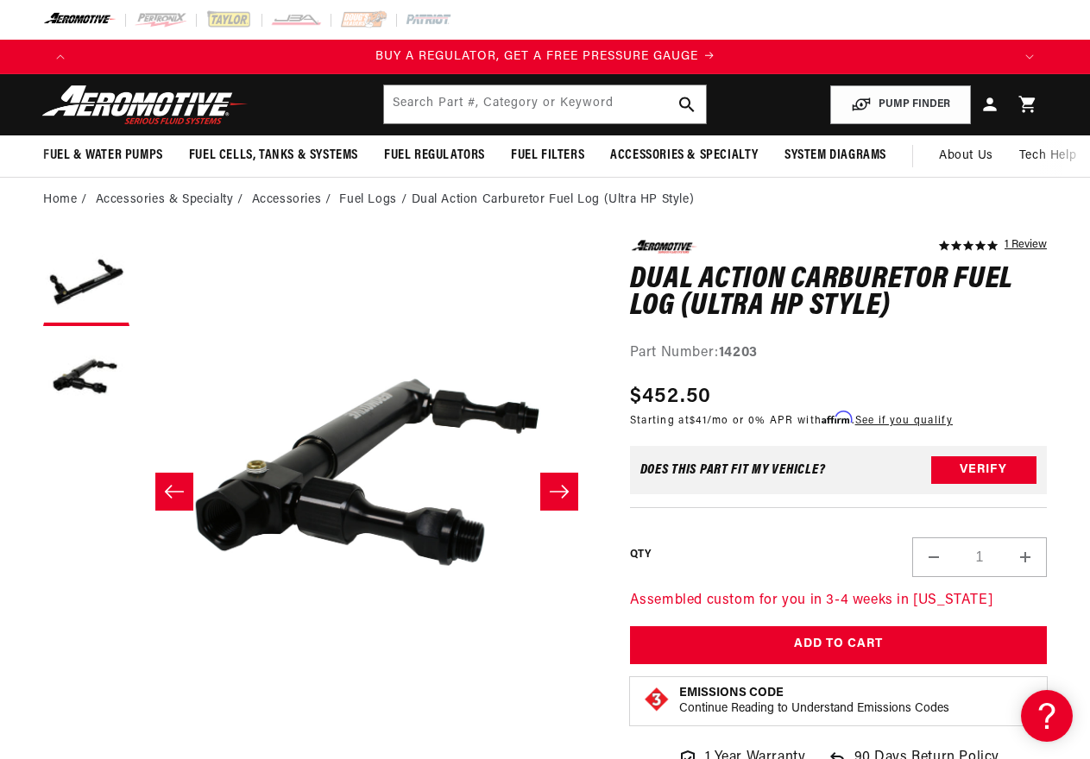
scroll to position [0, 457]
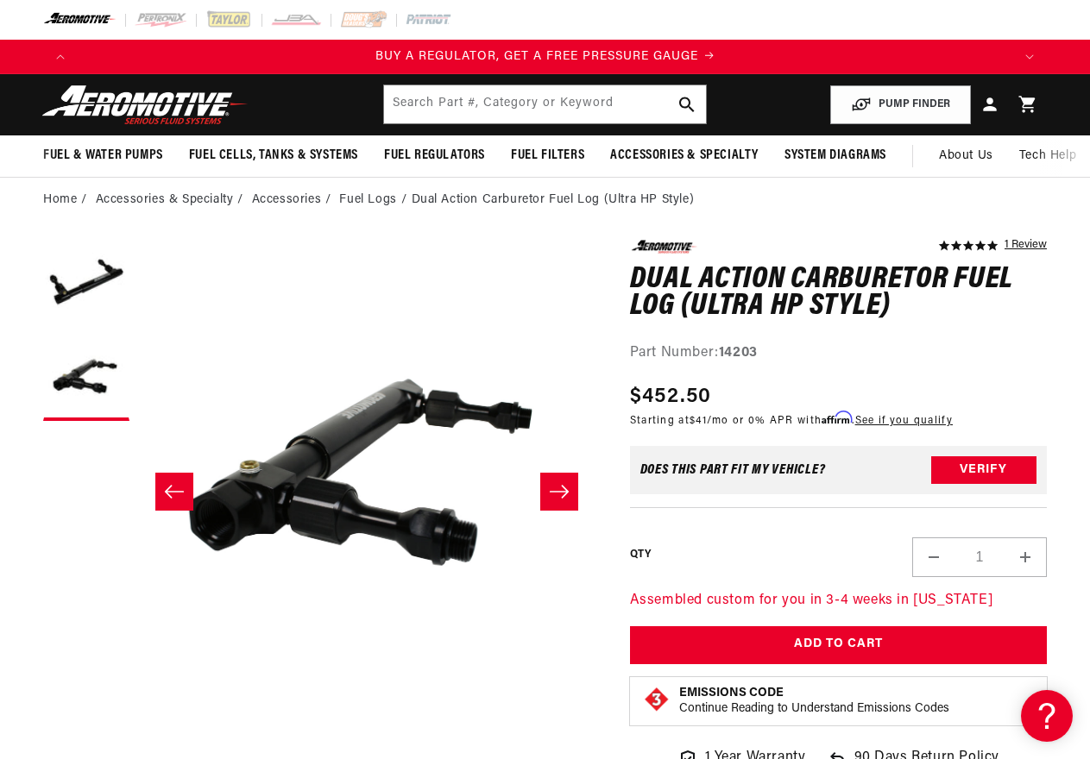
click at [565, 484] on icon "Slide right" at bounding box center [559, 491] width 21 height 17
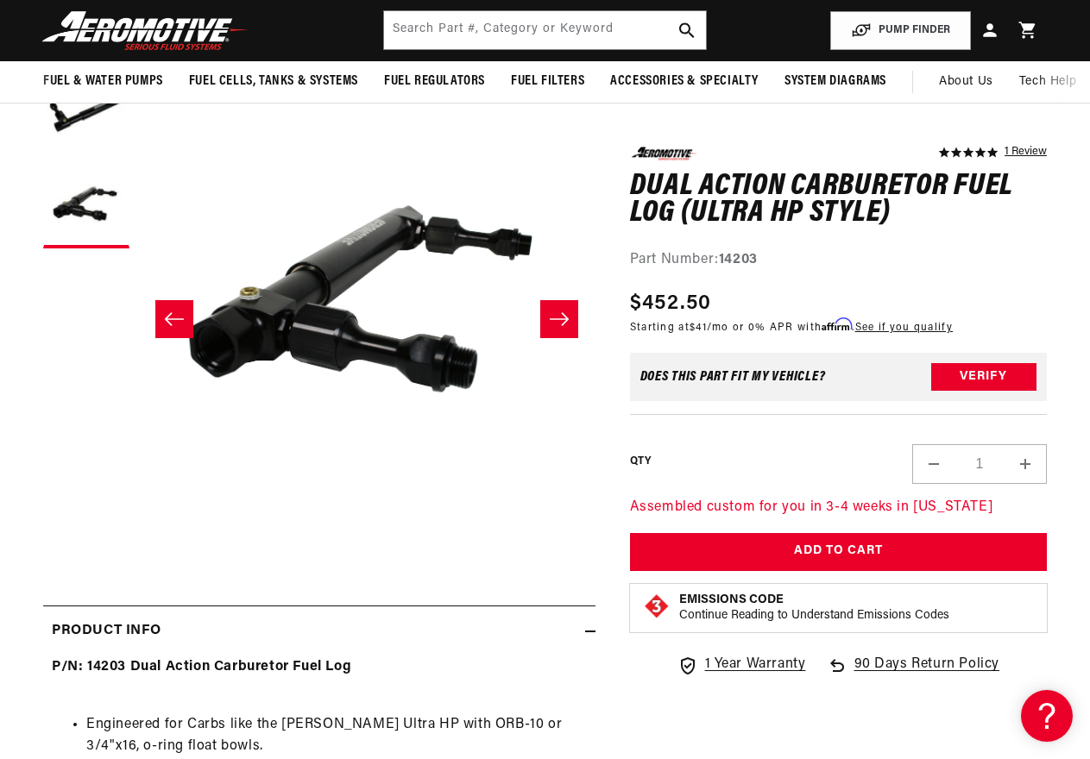
scroll to position [0, 2804]
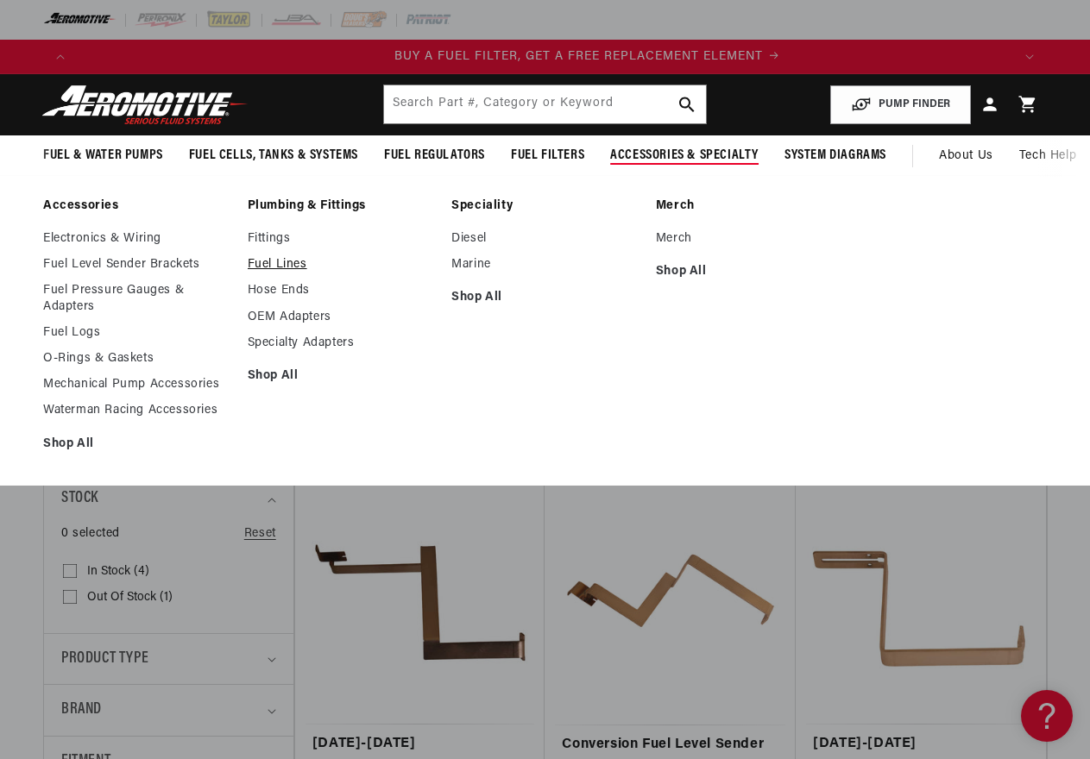
scroll to position [0, 935]
click at [128, 235] on link "Electronics & Wiring" at bounding box center [136, 239] width 187 height 16
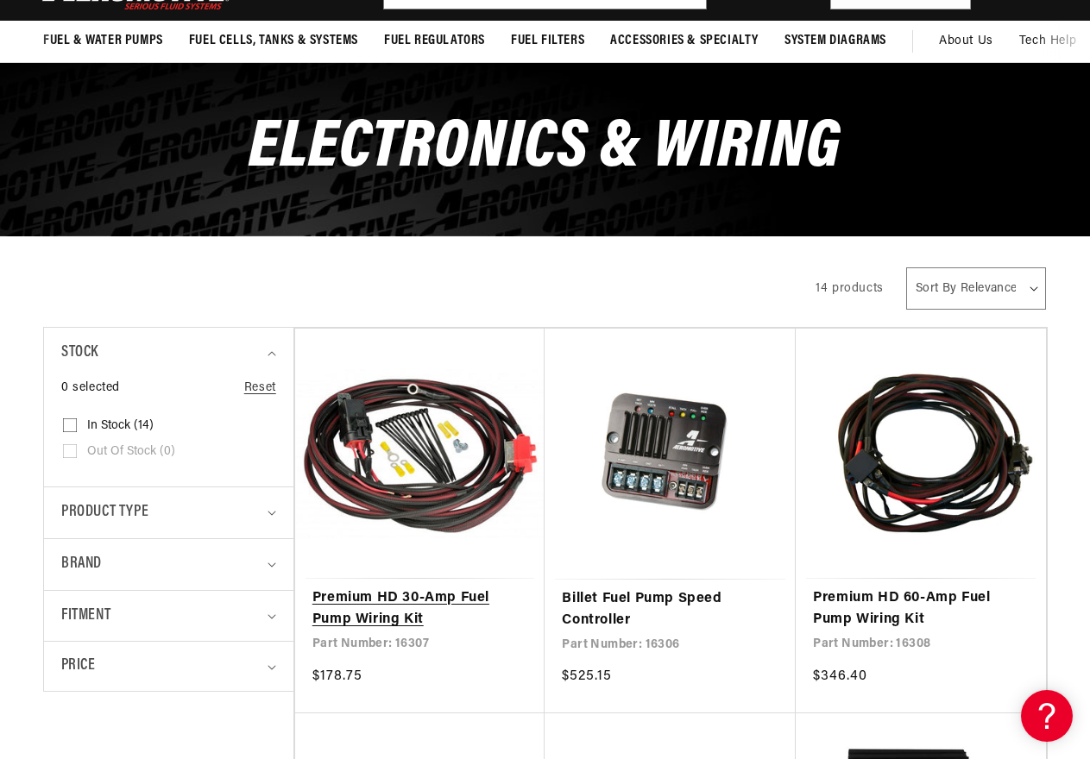
scroll to position [259, 0]
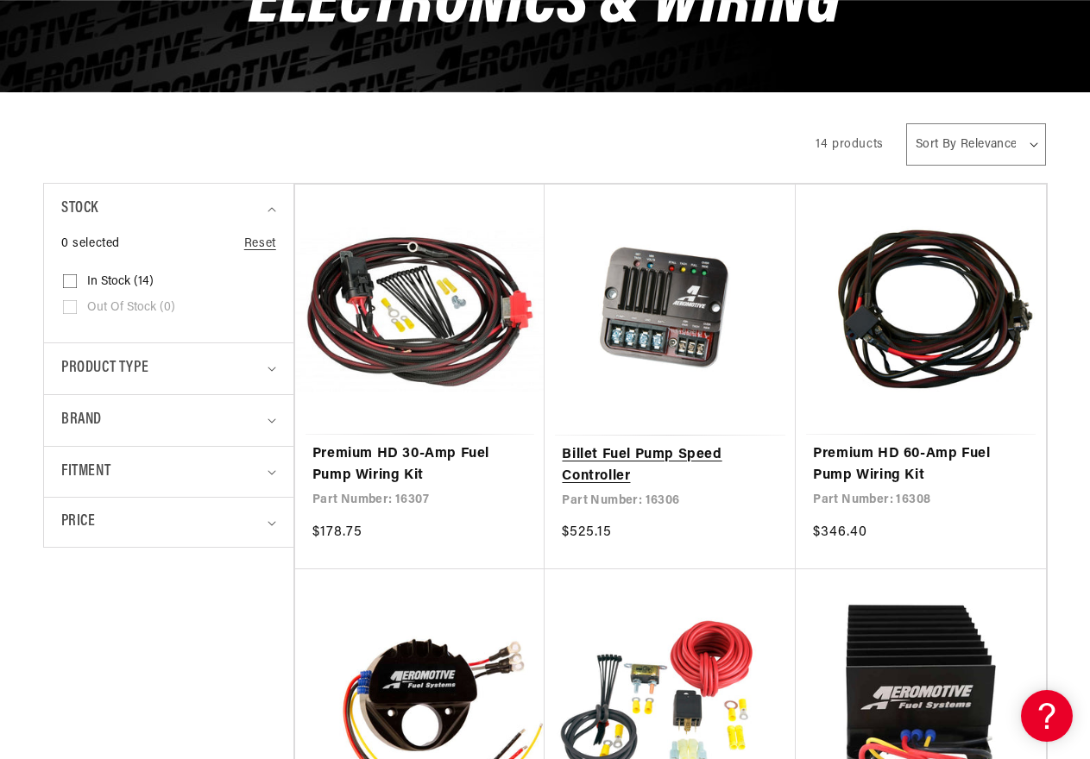
click at [626, 444] on link "Billet Fuel Pump Speed Controller" at bounding box center [670, 466] width 217 height 44
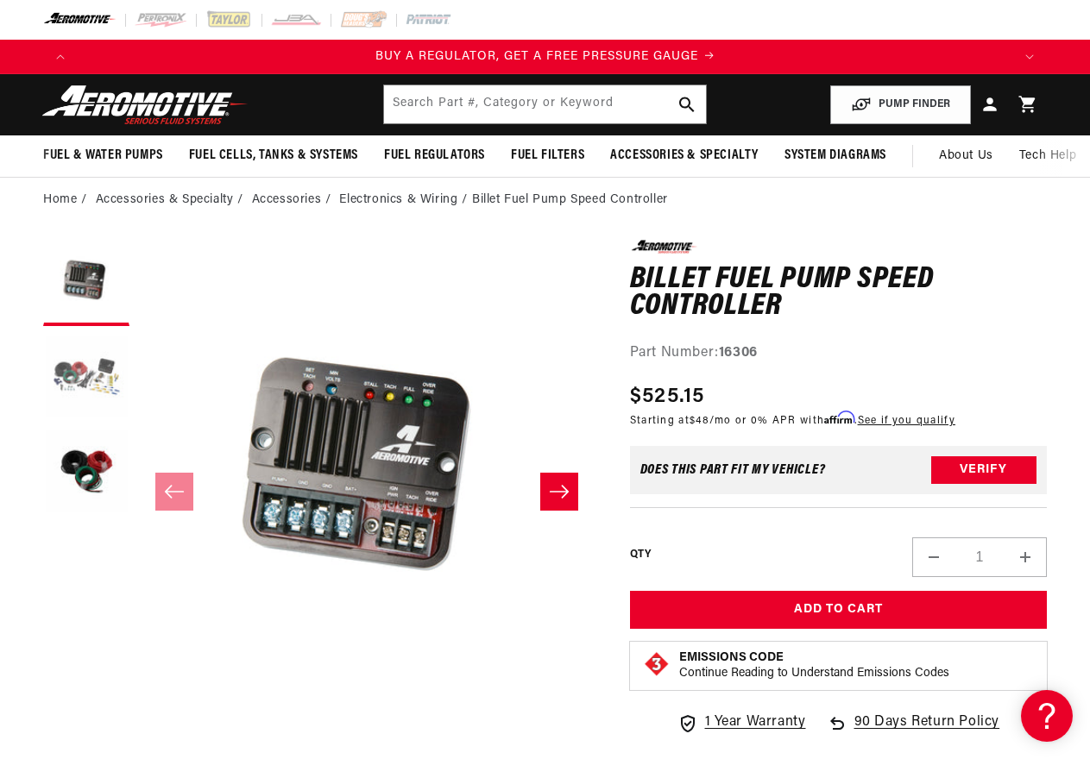
click at [102, 378] on button "Load image 2 in gallery view" at bounding box center [86, 378] width 86 height 86
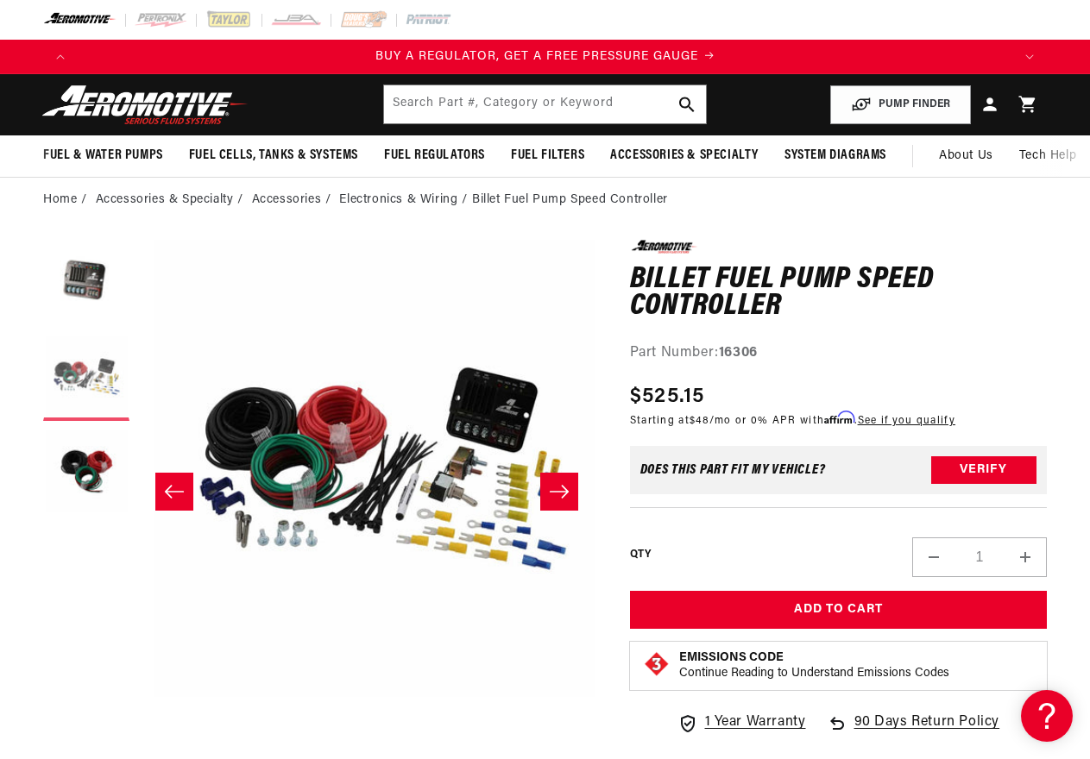
scroll to position [0, 457]
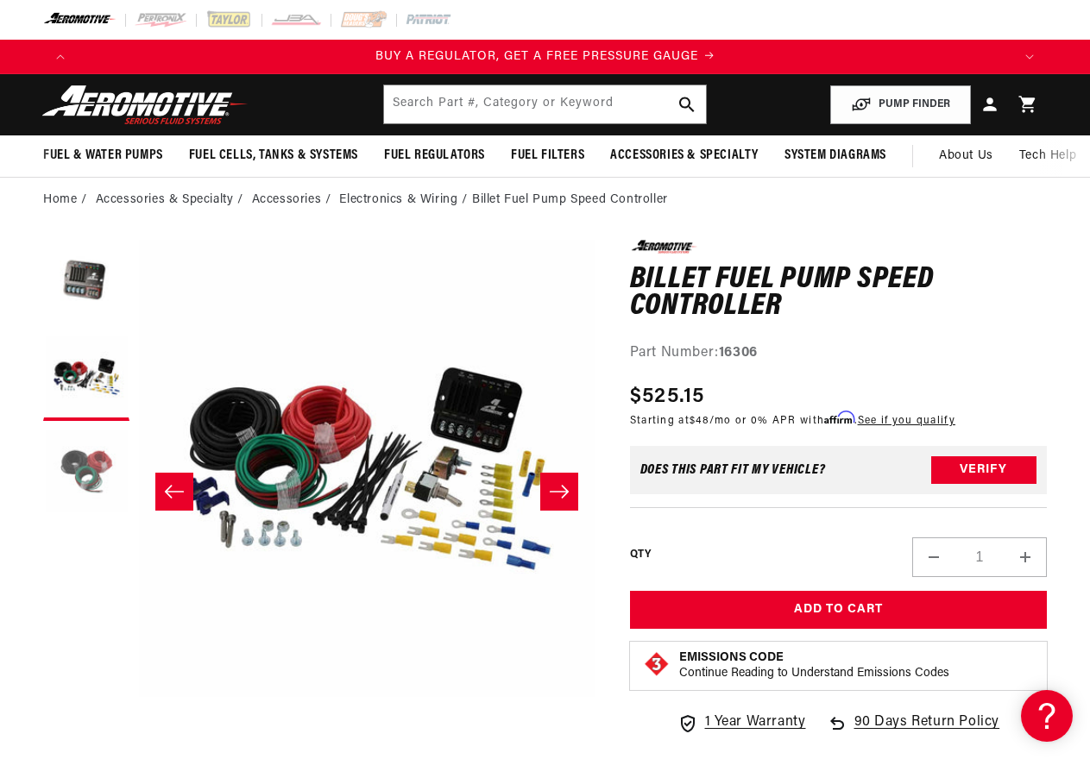
click at [88, 464] on button "Load image 3 in gallery view" at bounding box center [86, 473] width 86 height 86
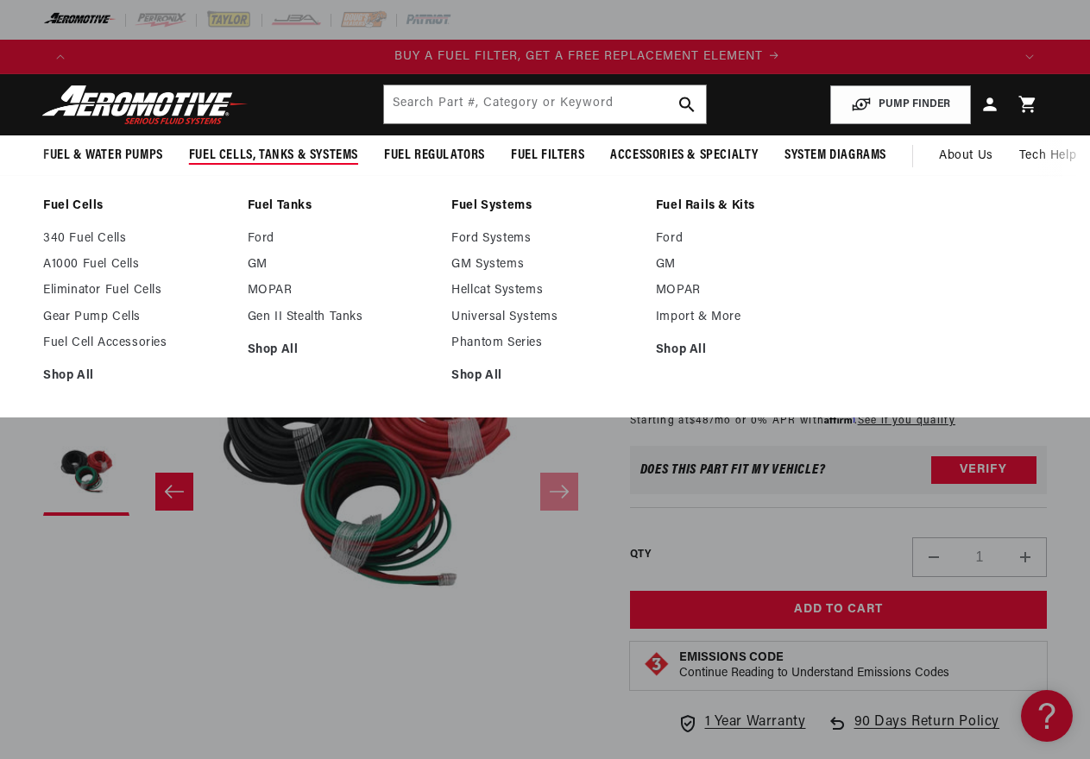
scroll to position [0, 935]
click at [463, 239] on link "Ford Systems" at bounding box center [544, 239] width 187 height 16
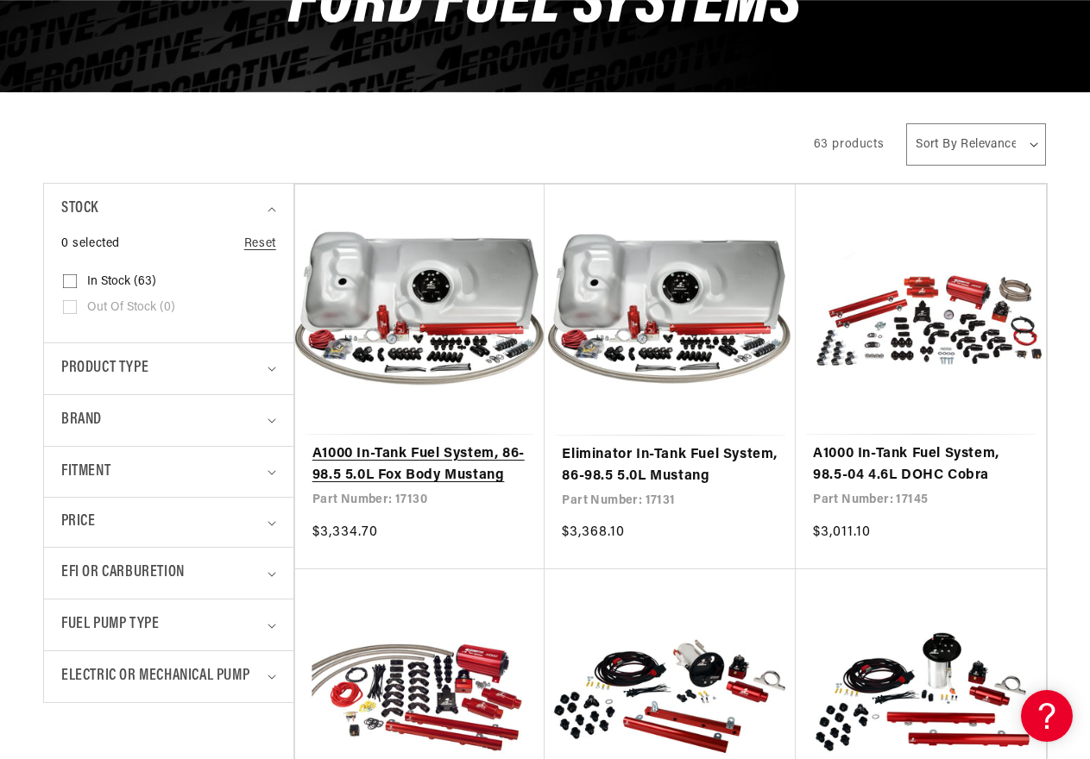
scroll to position [0, 935]
click at [469, 444] on link "A1000 In-Tank Fuel System, 86-98.5 5.0L Fox Body Mustang" at bounding box center [420, 466] width 216 height 44
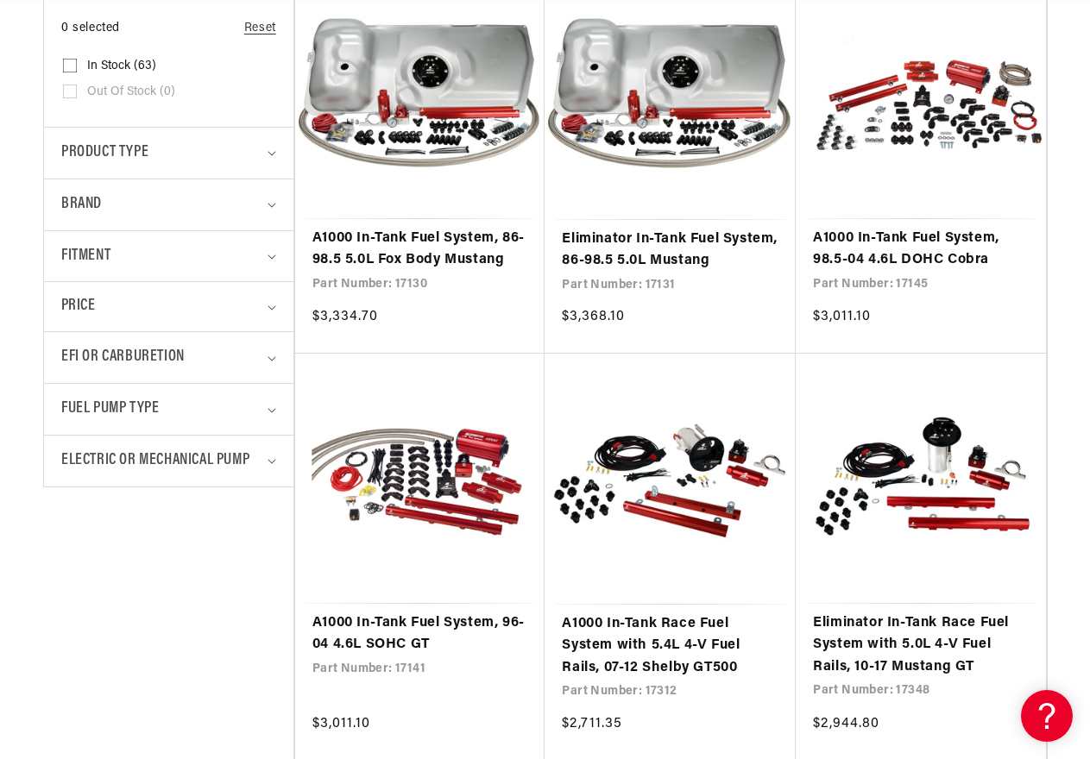
scroll to position [604, 0]
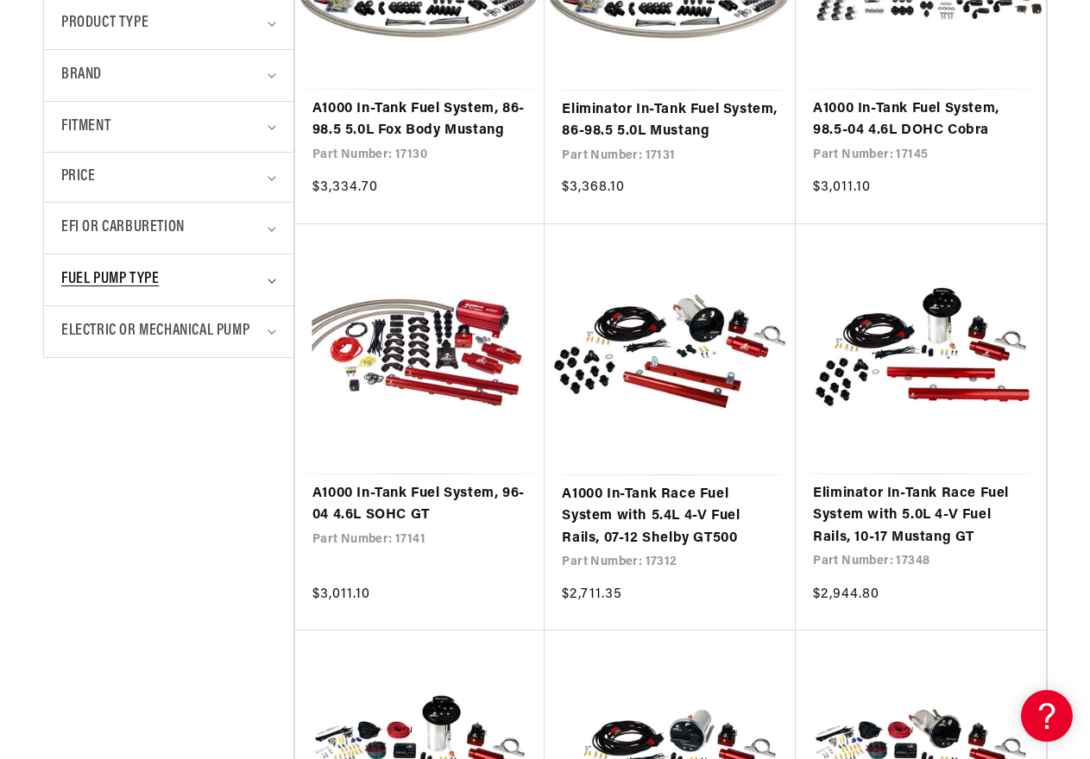
drag, startPoint x: 289, startPoint y: 250, endPoint x: 223, endPoint y: 274, distance: 70.4
click at [223, 274] on div "Fuel Pump Type" at bounding box center [160, 280] width 199 height 25
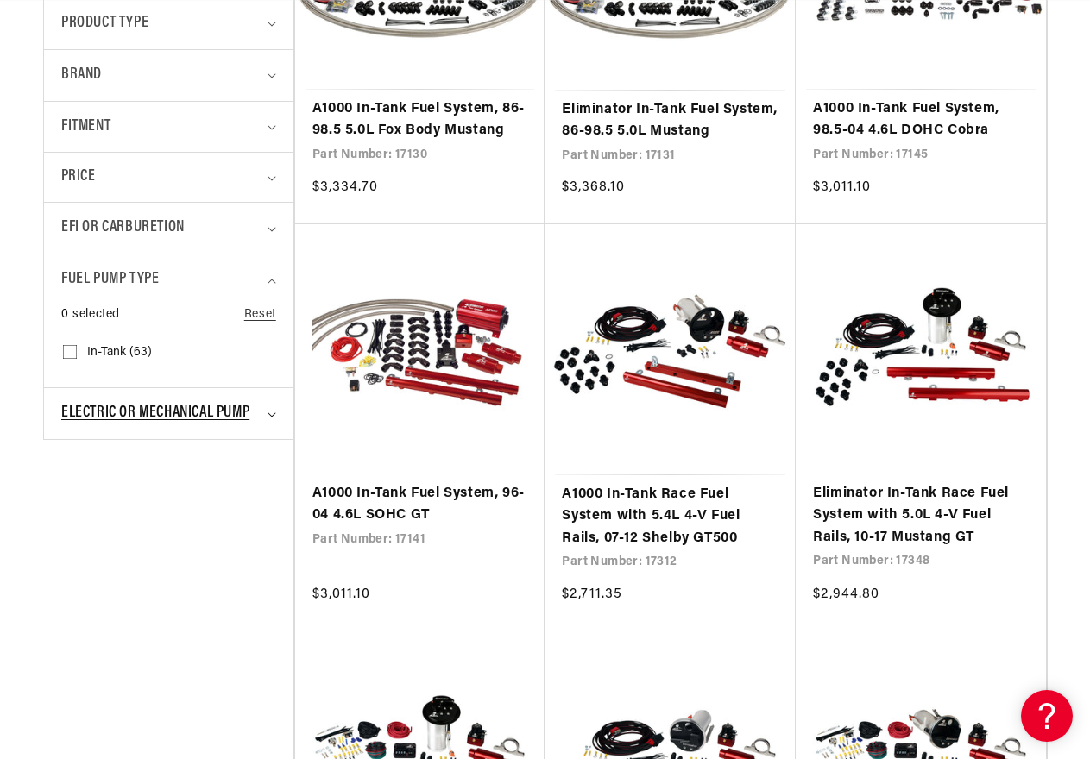
scroll to position [0, 0]
click at [267, 282] on summary "Fuel Pump Type" at bounding box center [168, 280] width 215 height 51
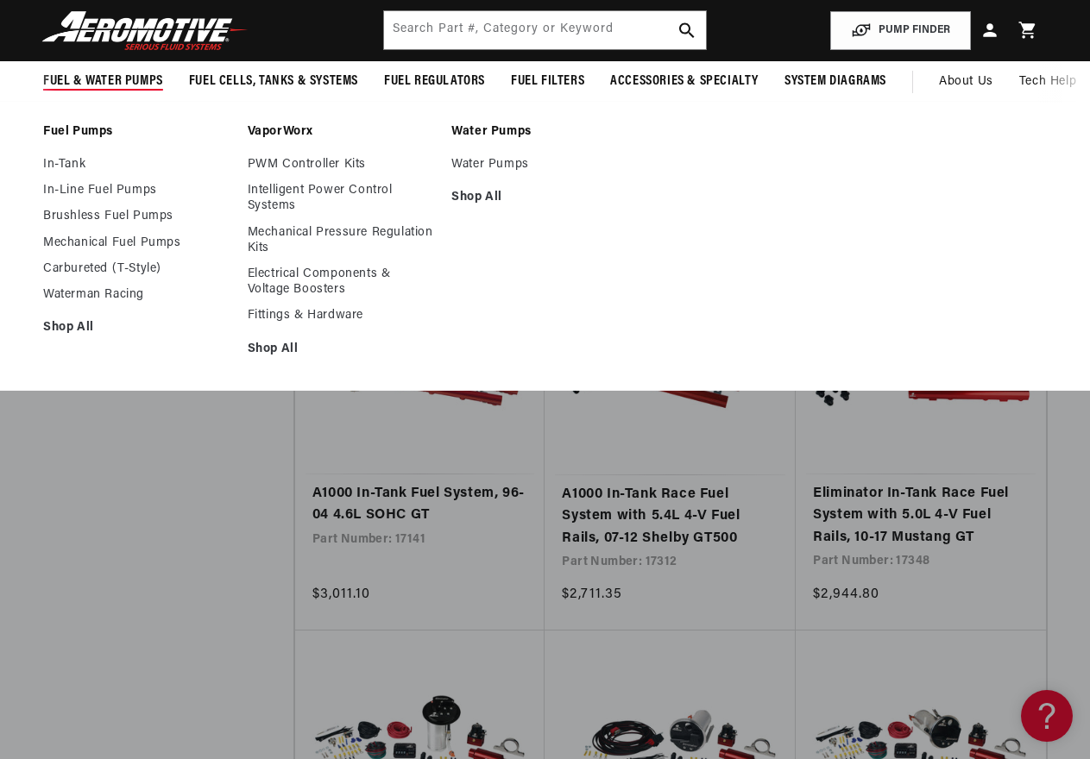
scroll to position [0, 1869]
click at [90, 217] on link "Brushless Fuel Pumps" at bounding box center [136, 217] width 187 height 16
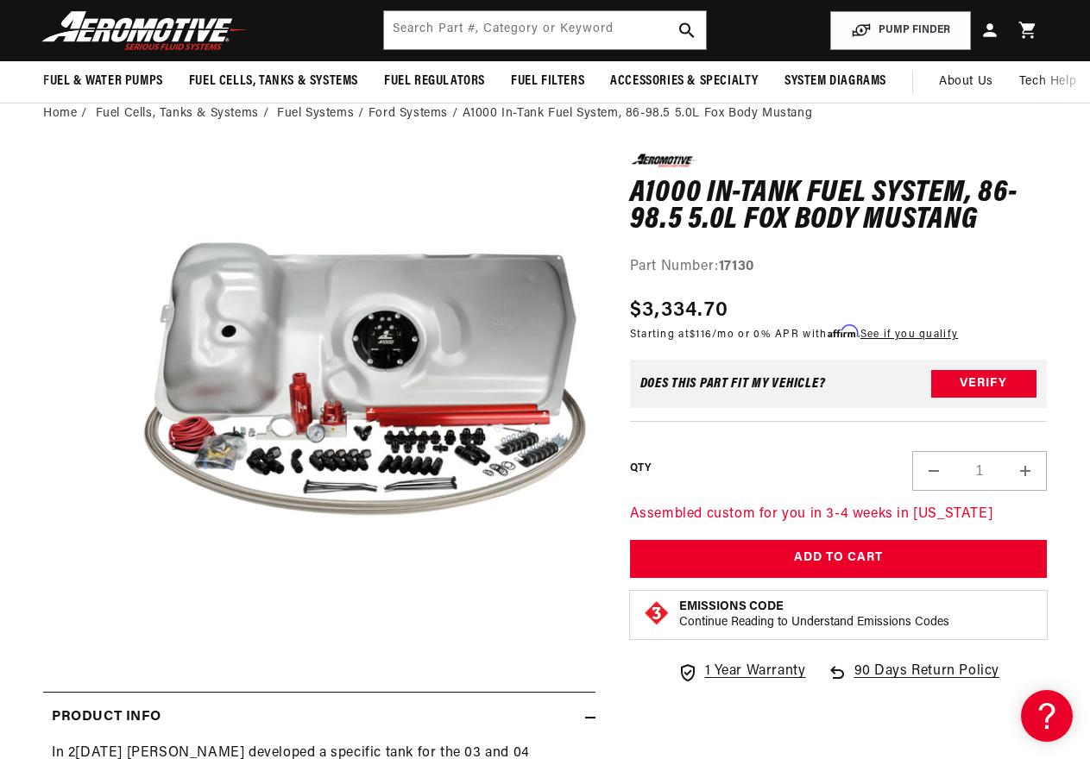
scroll to position [0, 2804]
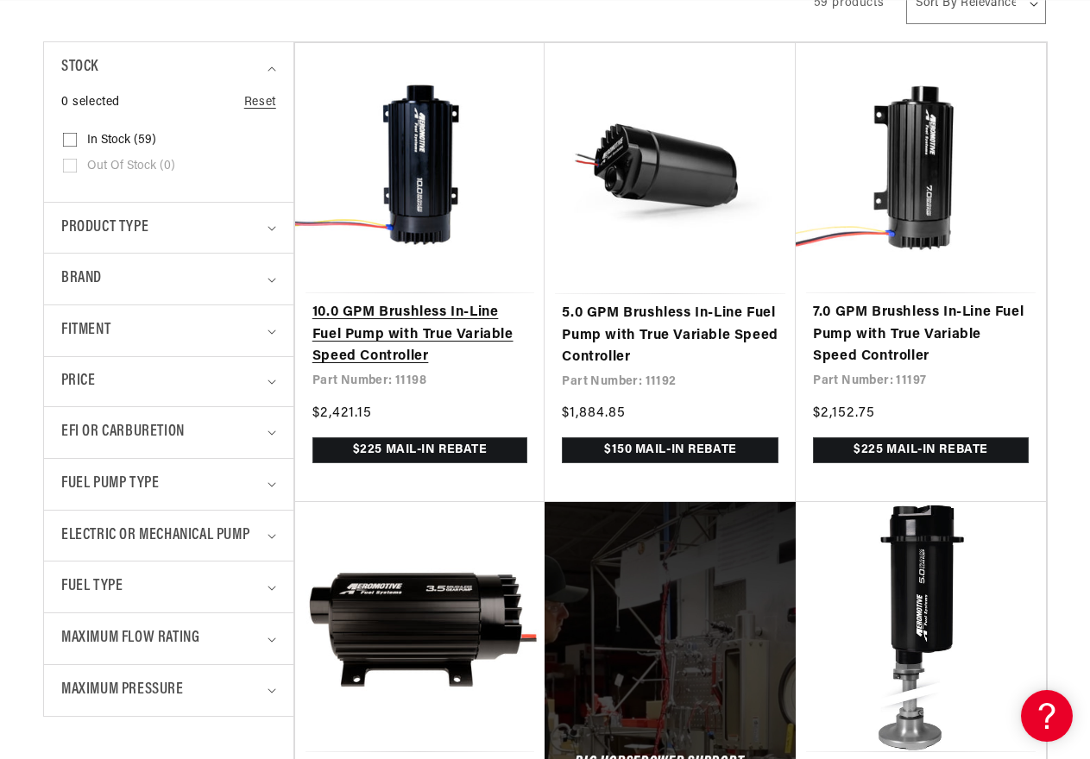
click at [457, 335] on link "10.0 GPM Brushless In-Line Fuel Pump with True Variable Speed Controller" at bounding box center [420, 335] width 216 height 66
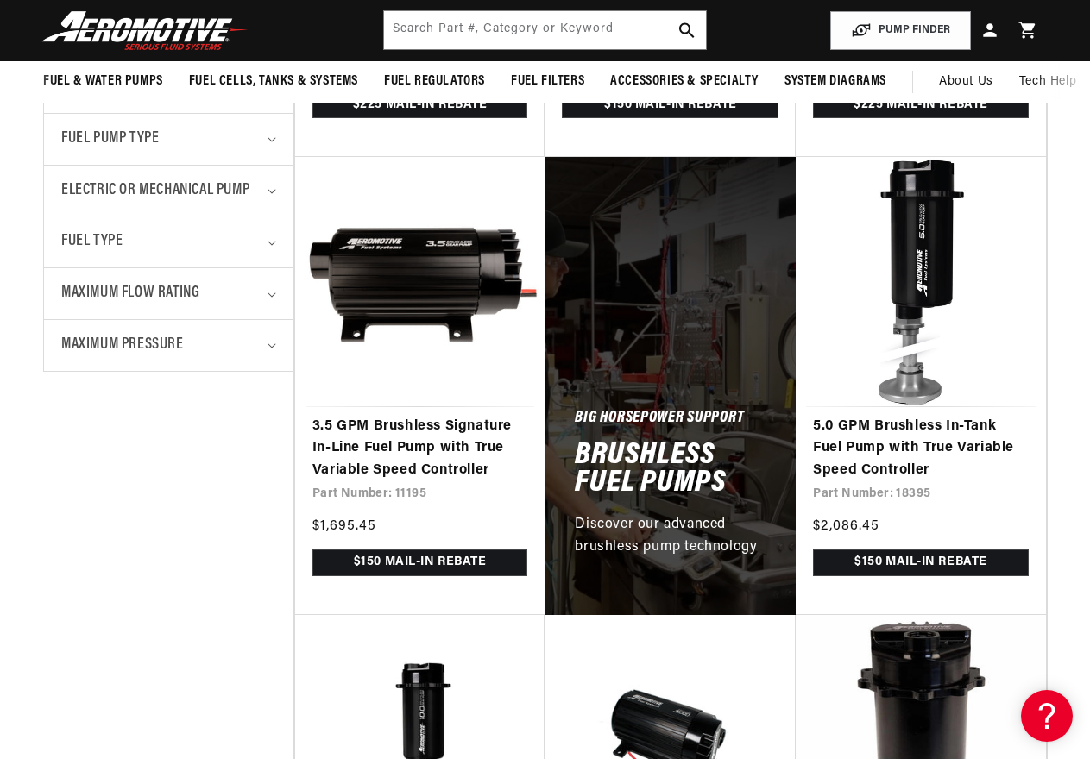
scroll to position [604, 0]
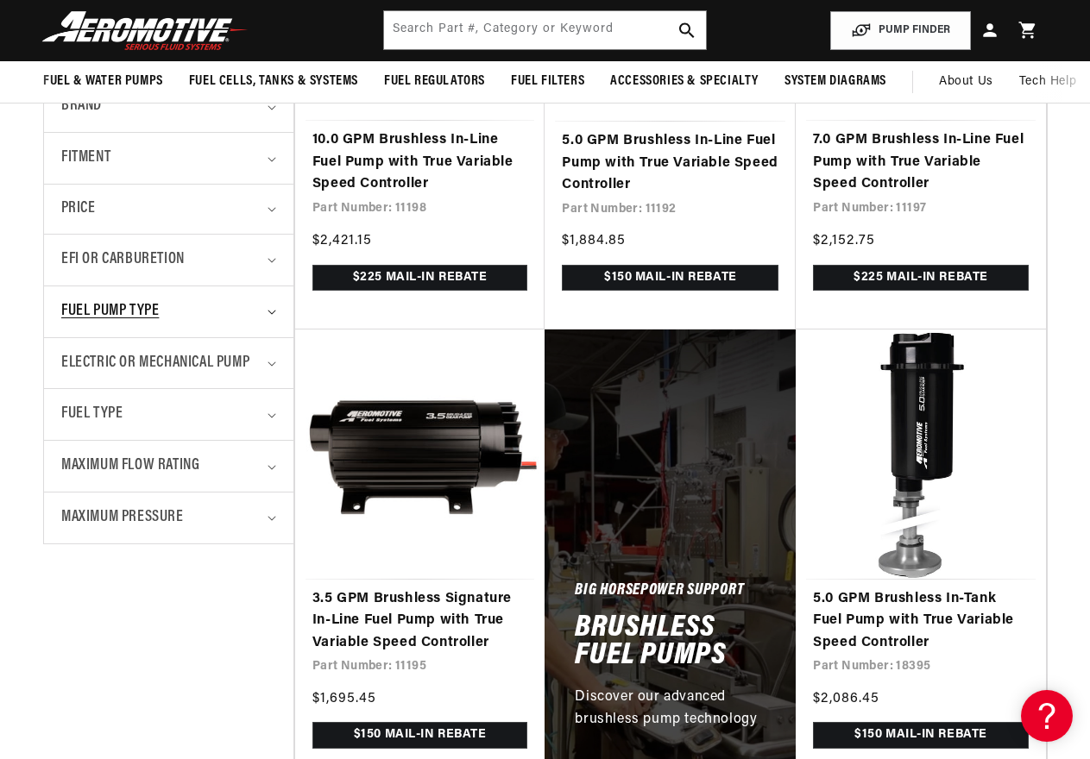
click at [207, 312] on div "Fuel Pump Type" at bounding box center [160, 311] width 199 height 25
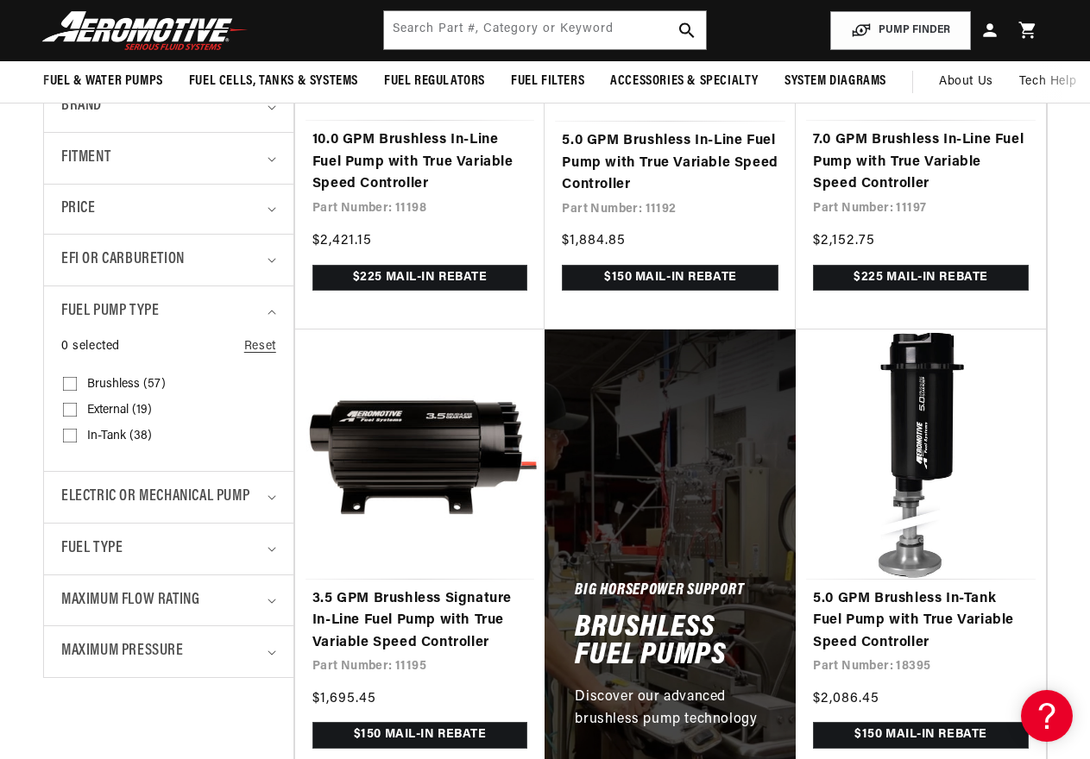
scroll to position [0, 935]
click at [135, 408] on span "External (19)" at bounding box center [119, 411] width 65 height 16
click at [77, 408] on input "External (19) External (19 products)" at bounding box center [70, 413] width 14 height 14
checkbox input "true"
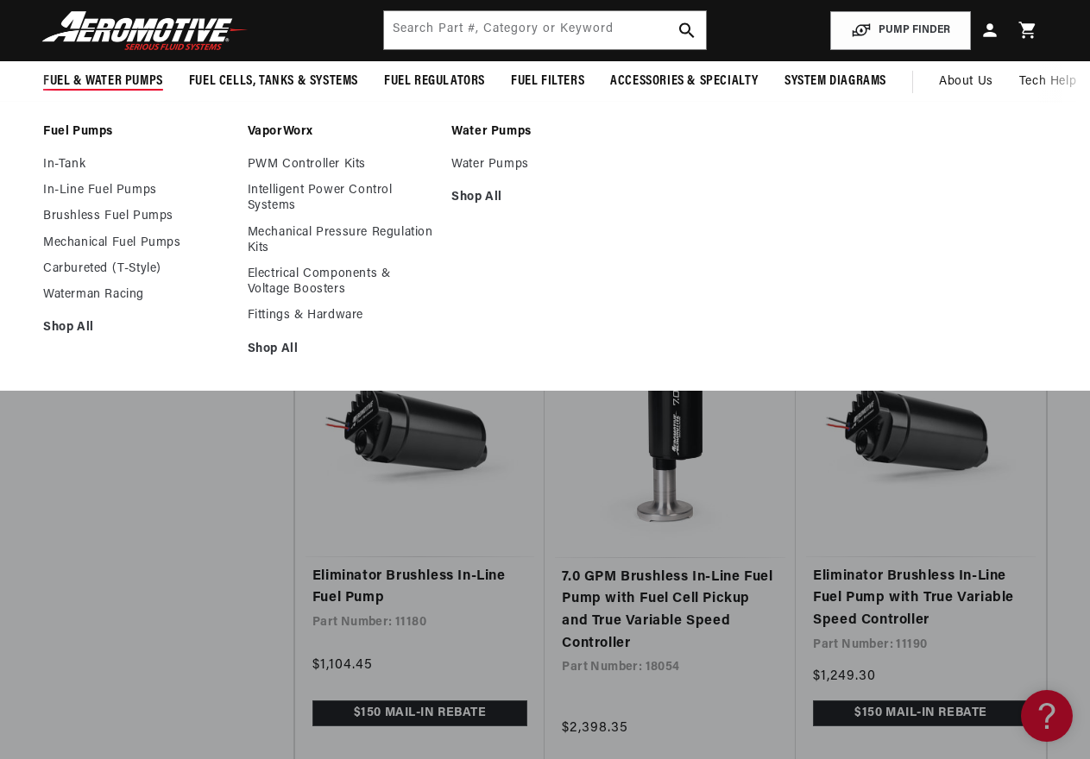
scroll to position [0, 2804]
click at [88, 189] on link "In-Line Fuel Pumps" at bounding box center [136, 191] width 187 height 16
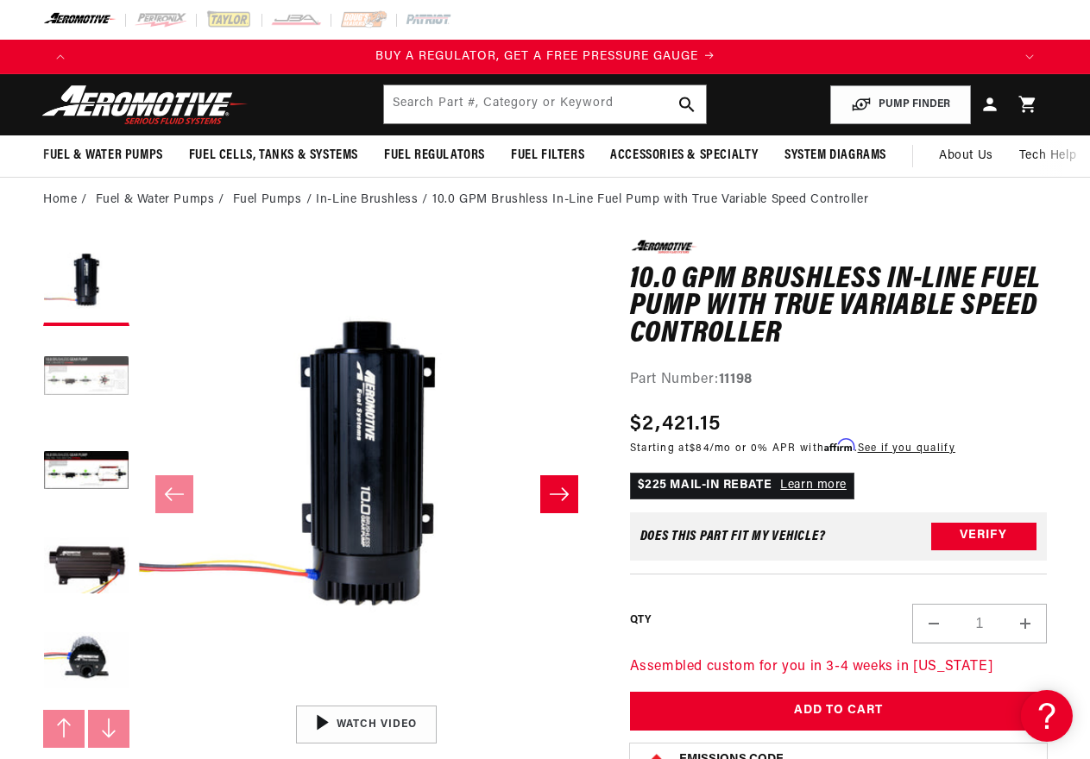
click at [103, 386] on button "Load image 2 in gallery view" at bounding box center [86, 378] width 86 height 86
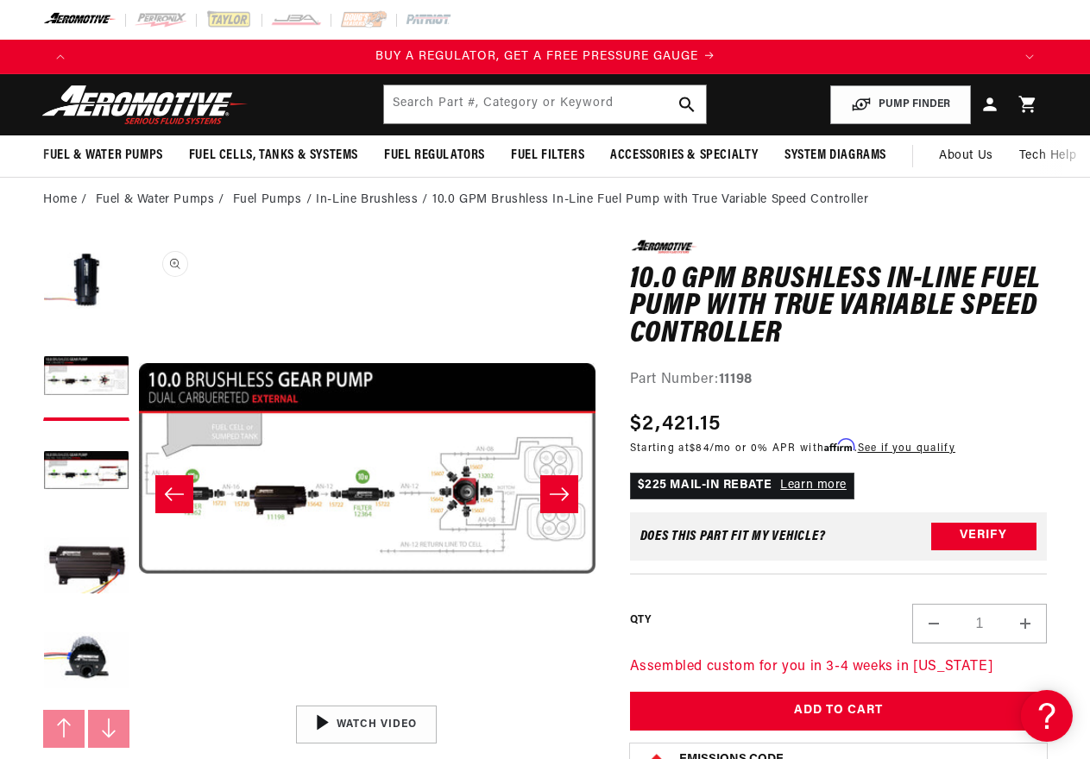
click at [139, 697] on button "Open media 2 in modal" at bounding box center [139, 697] width 0 height 0
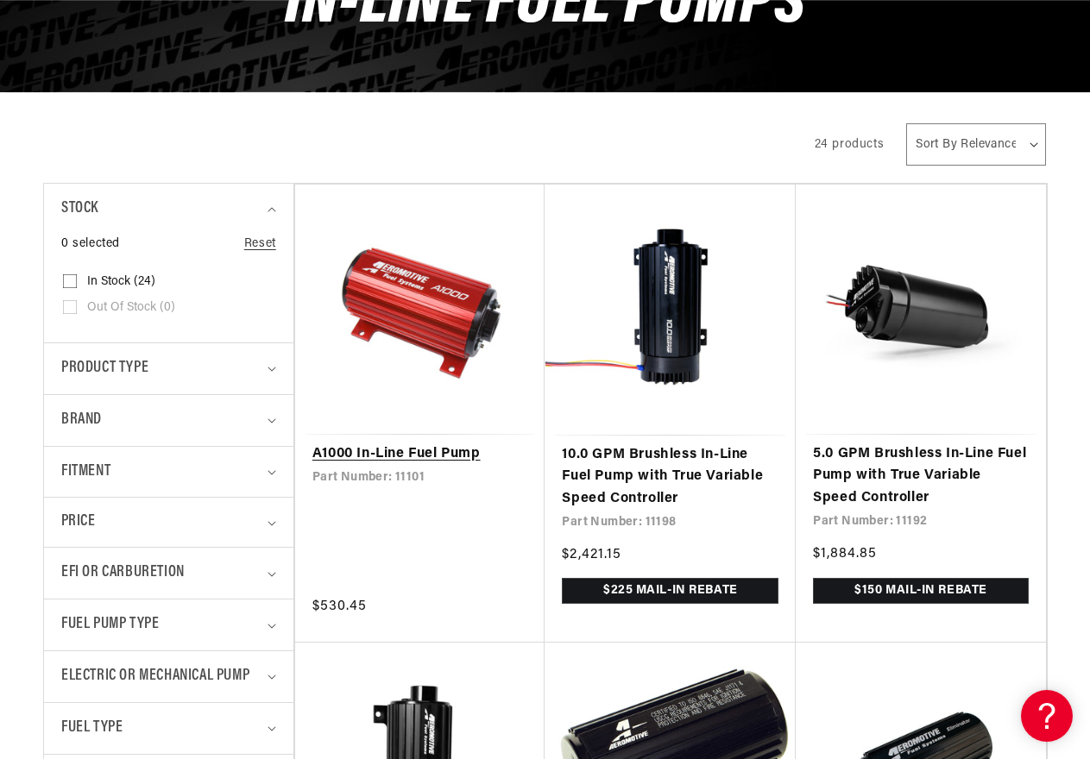
click at [423, 444] on link "A1000 In-Line Fuel Pump" at bounding box center [420, 455] width 216 height 22
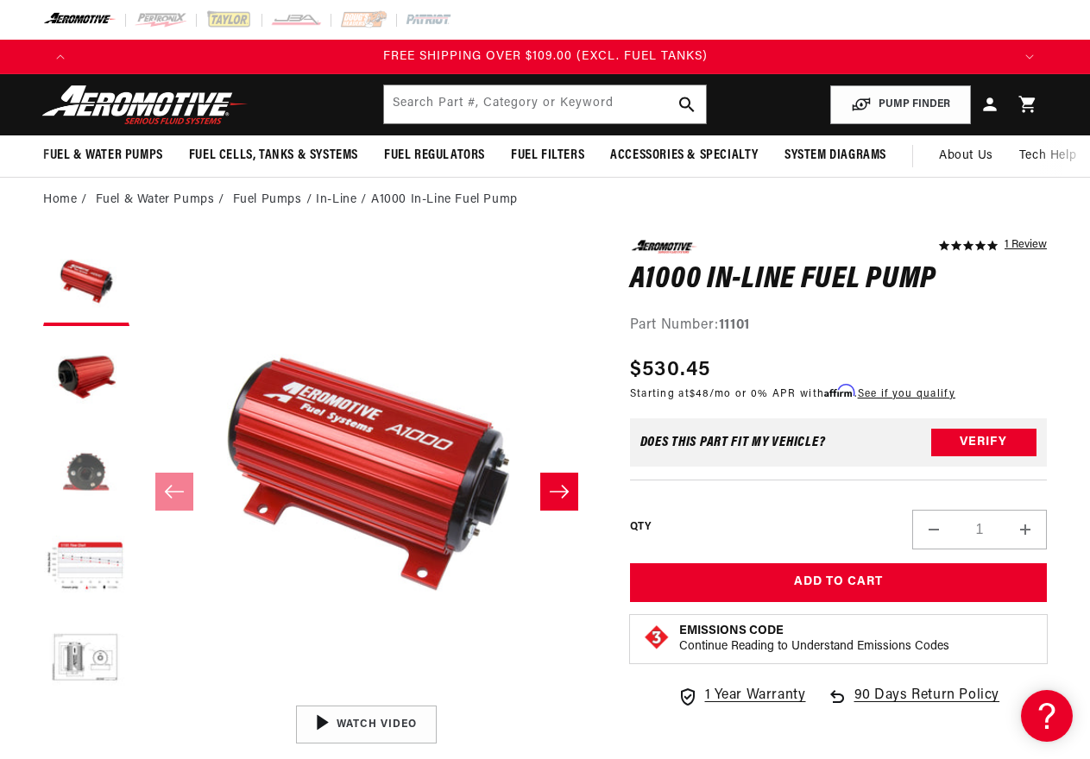
click at [108, 471] on button "Load image 3 in gallery view" at bounding box center [86, 473] width 86 height 86
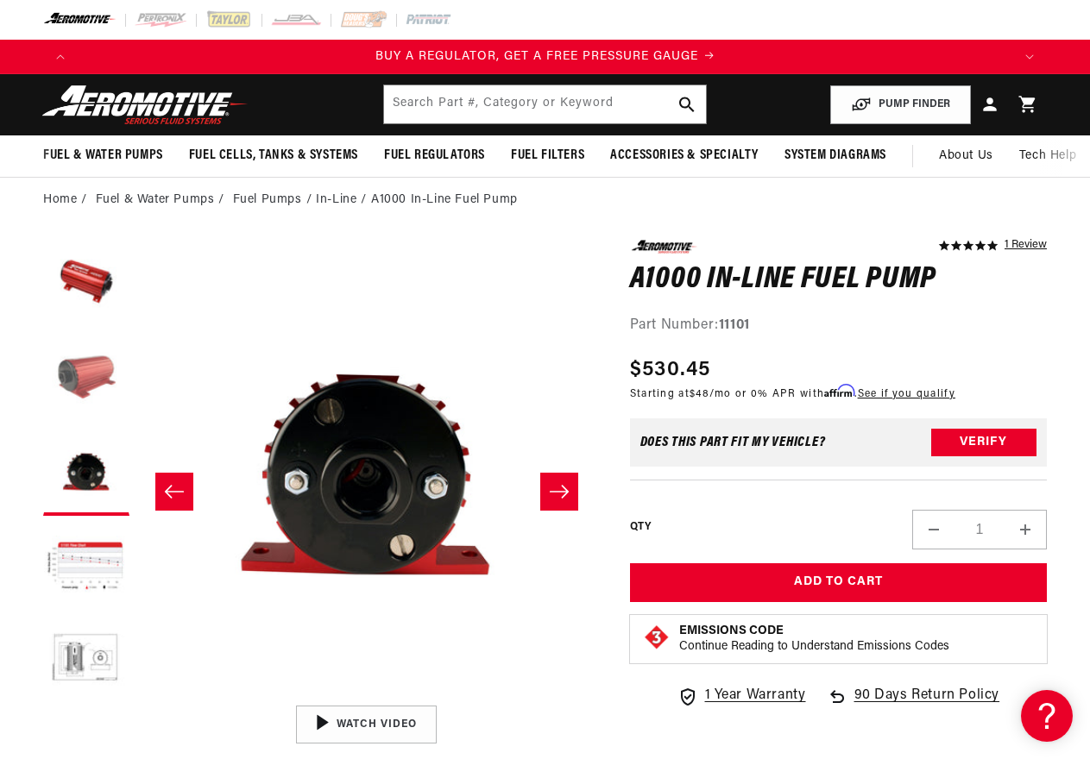
click at [91, 371] on button "Load image 2 in gallery view" at bounding box center [86, 378] width 86 height 86
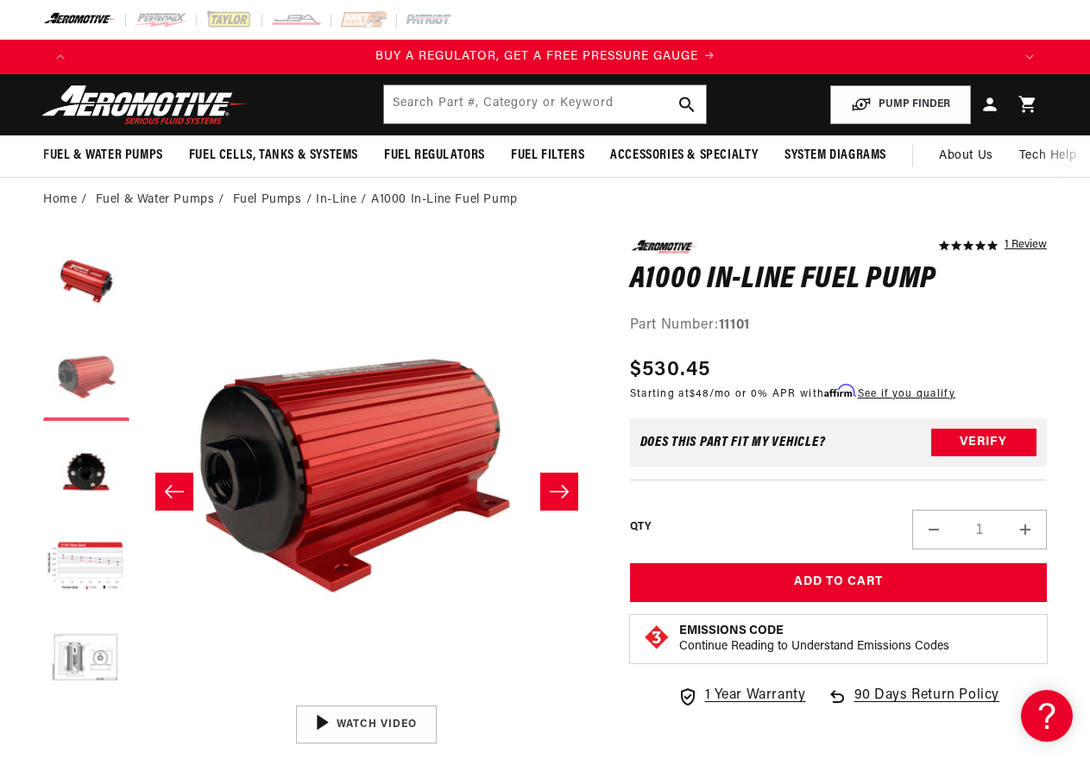
scroll to position [1, 457]
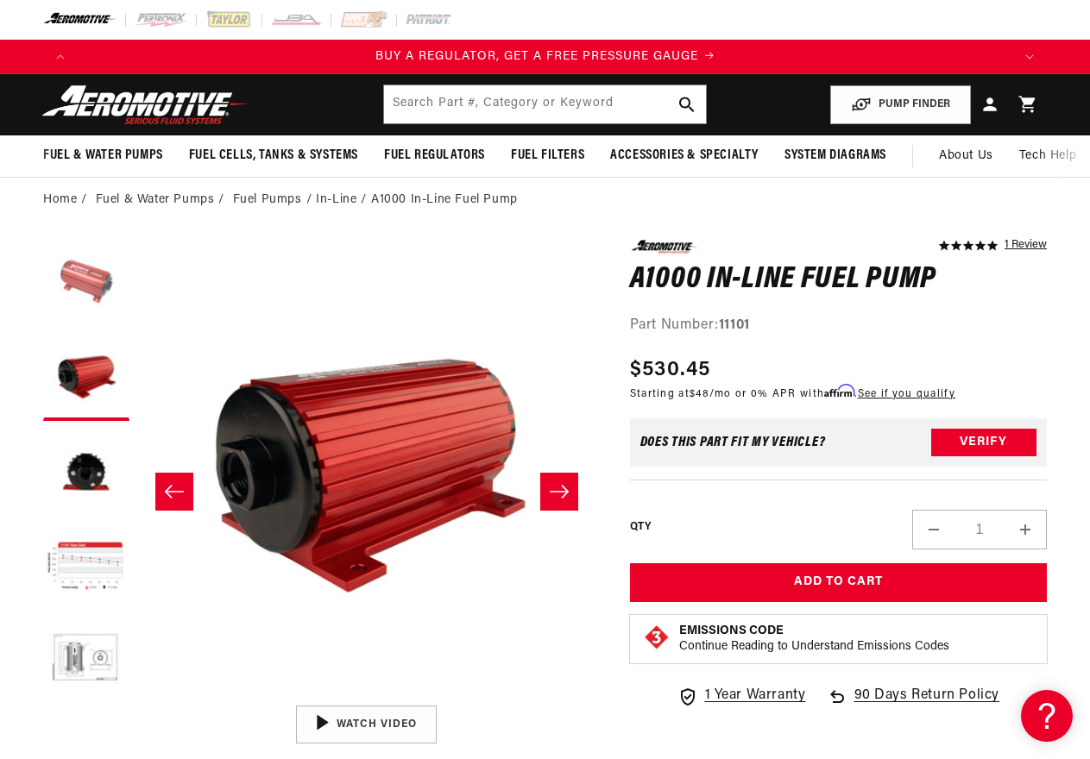
click at [86, 285] on button "Load image 1 in gallery view" at bounding box center [86, 283] width 86 height 86
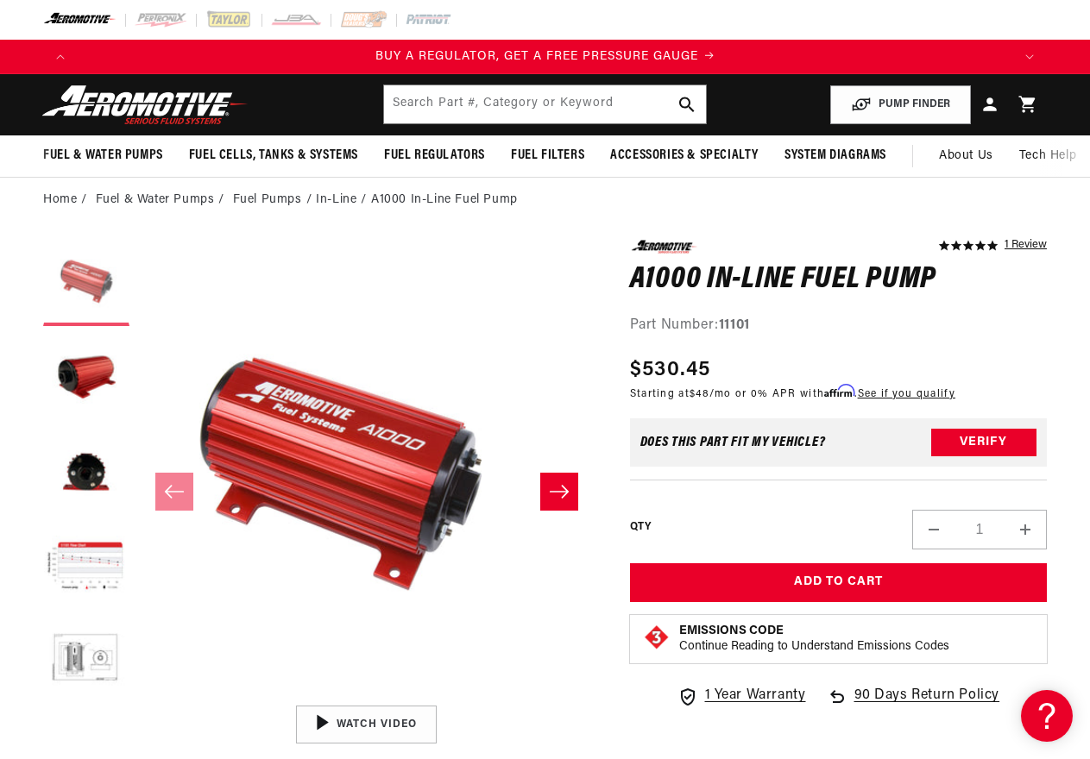
scroll to position [1, 0]
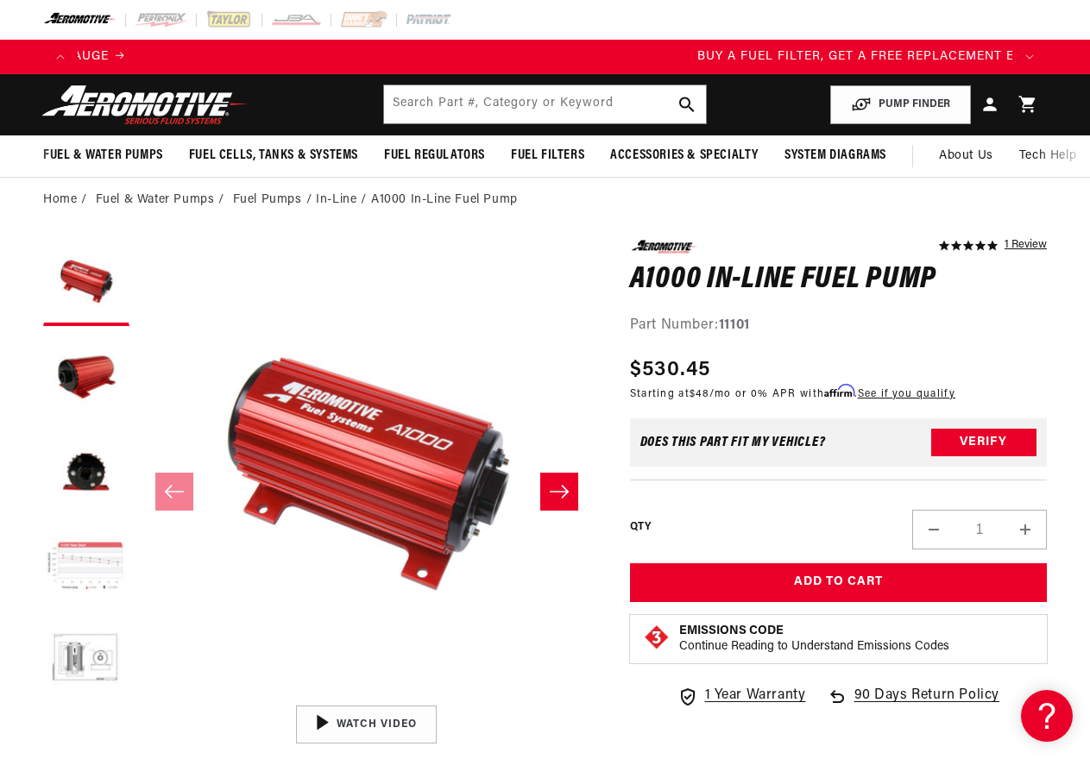
click at [94, 551] on button "Load image 4 in gallery view" at bounding box center [86, 568] width 86 height 86
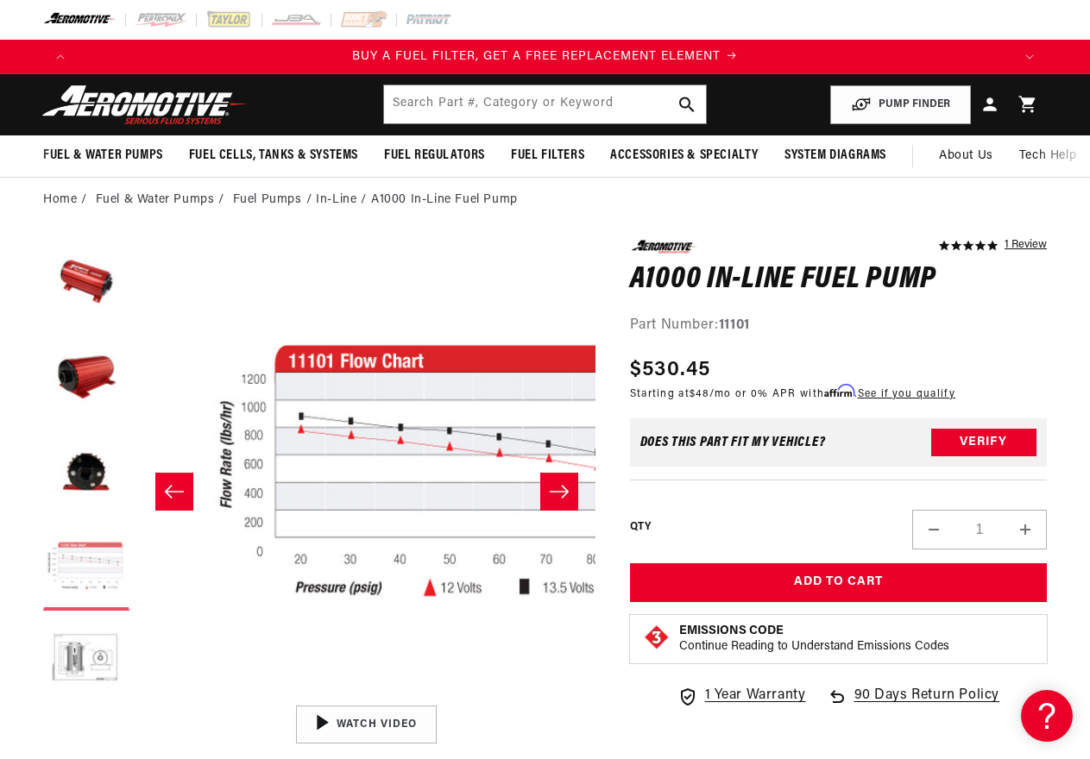
scroll to position [1, 1370]
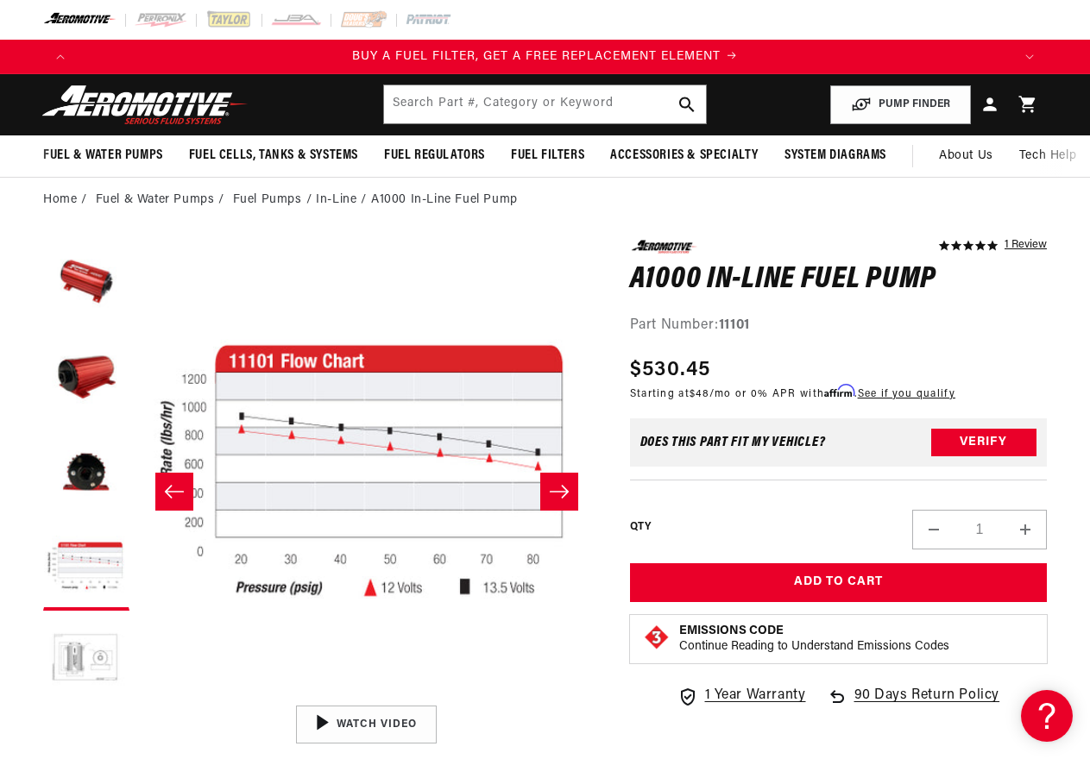
click at [90, 637] on button "Load image 5 in gallery view" at bounding box center [86, 663] width 86 height 86
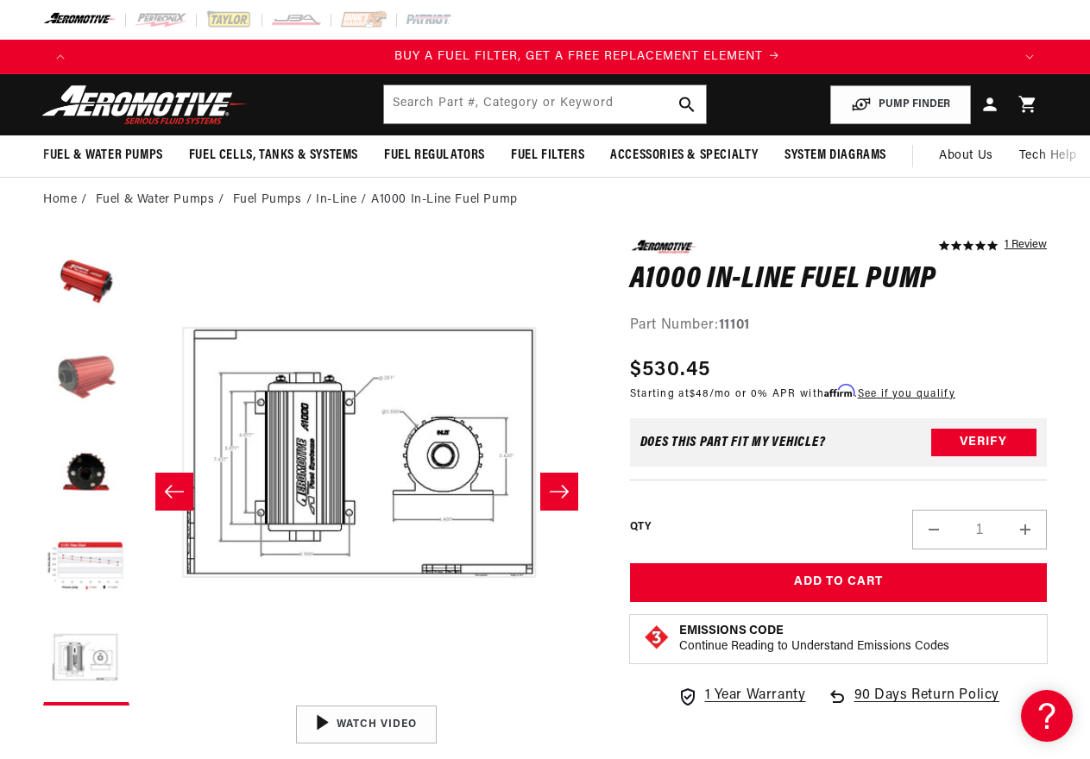
scroll to position [0, 935]
click at [91, 297] on button "Load image 1 in gallery view" at bounding box center [86, 283] width 86 height 86
